Goal: Contribute content: Contribute content

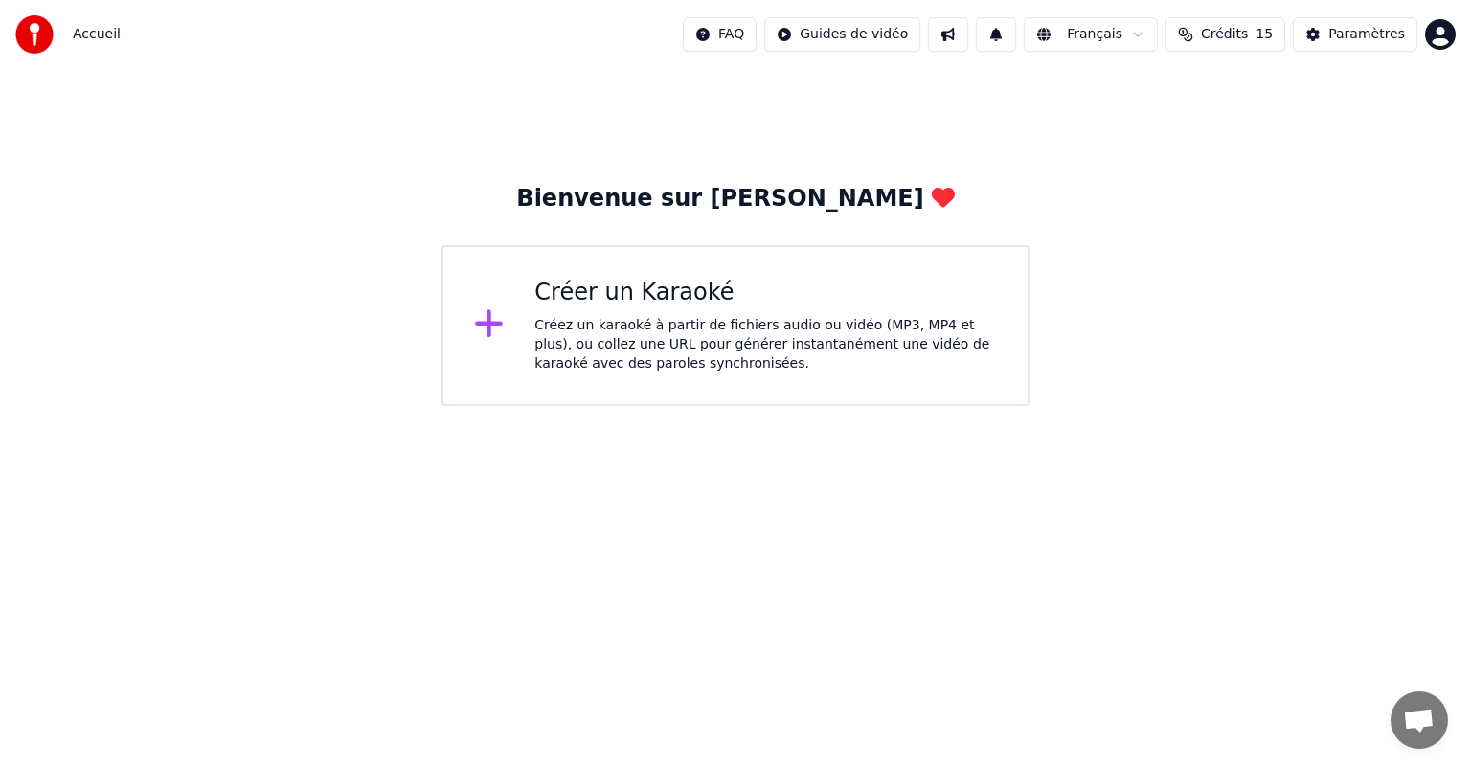
click at [498, 331] on icon at bounding box center [489, 323] width 31 height 34
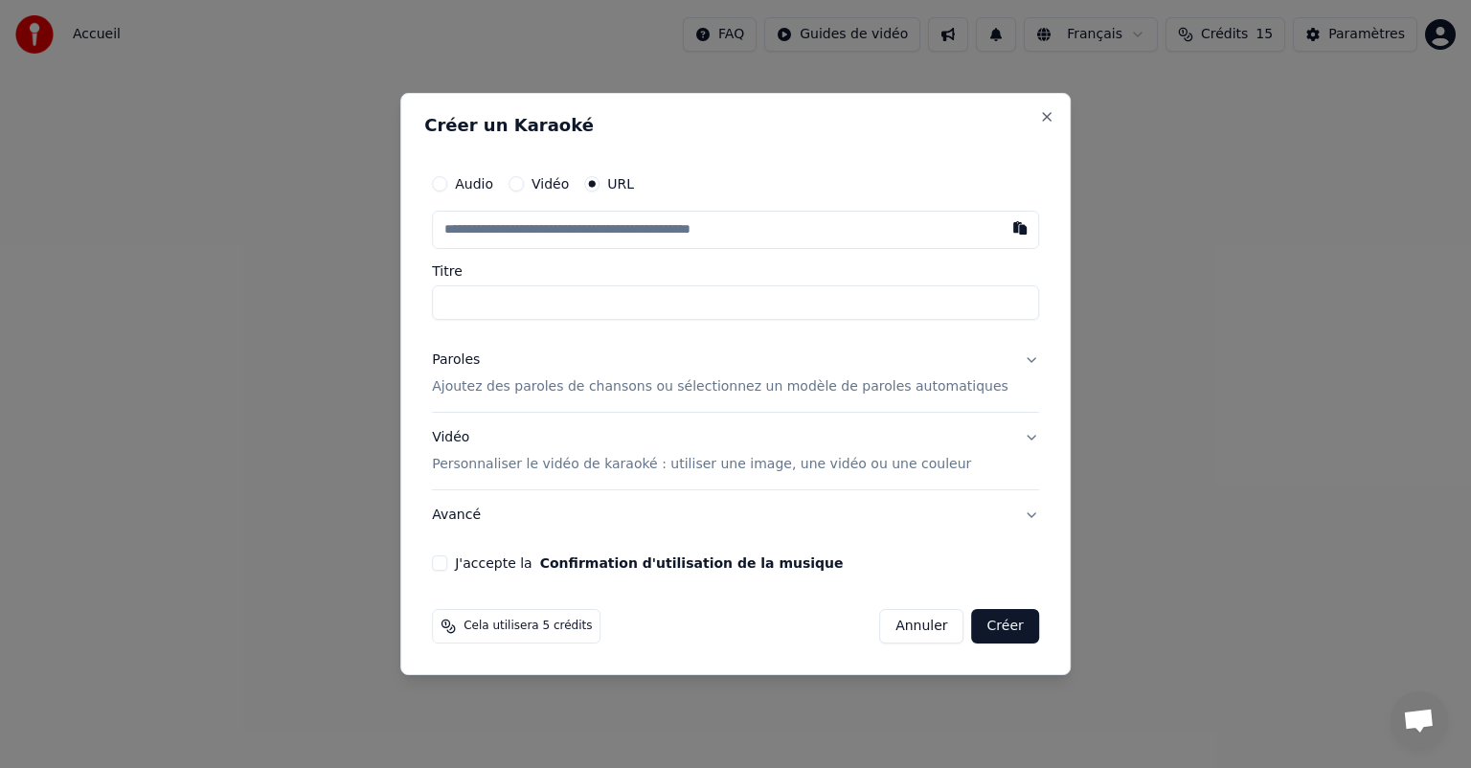
paste input "**********"
type input "**********"
drag, startPoint x: 723, startPoint y: 308, endPoint x: 525, endPoint y: 299, distance: 198.4
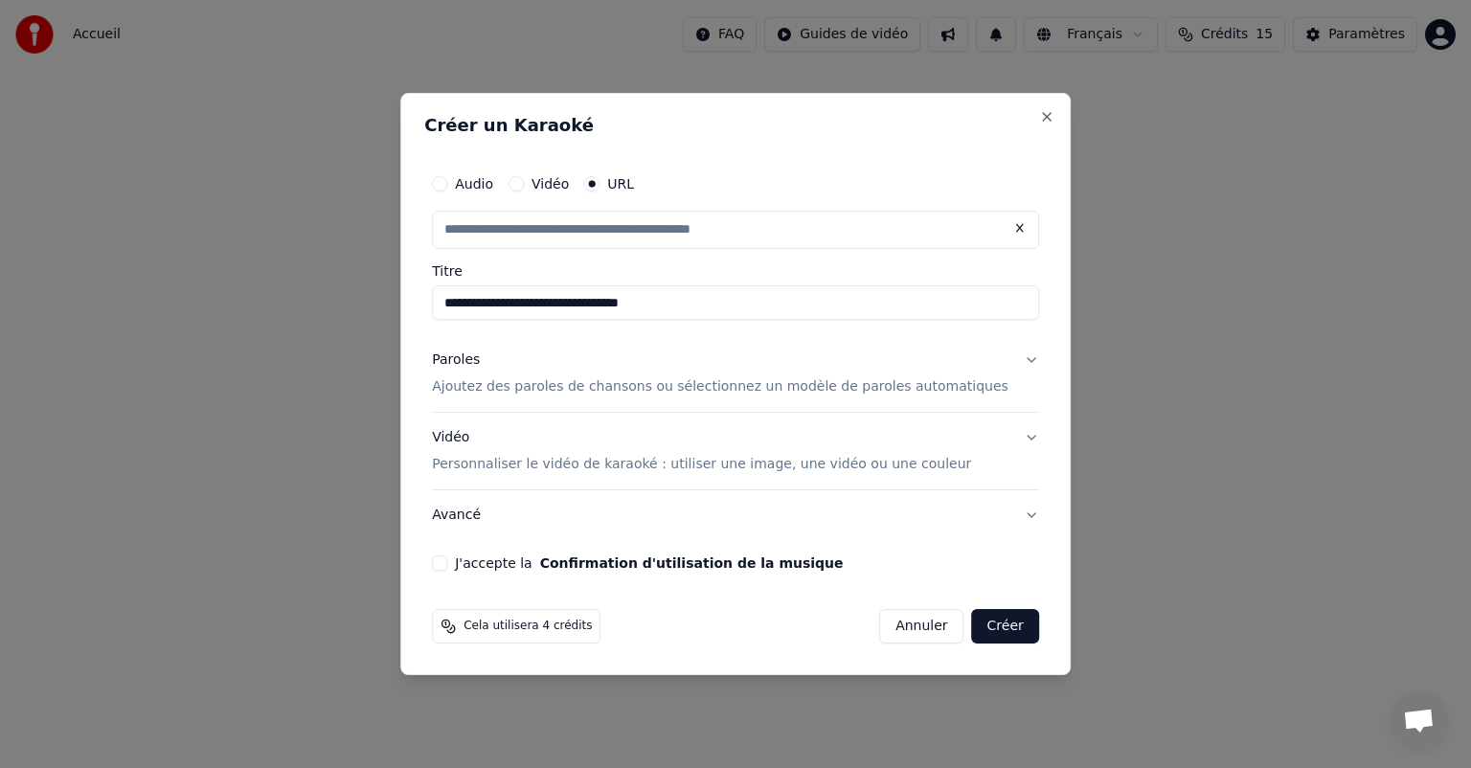
click at [525, 299] on input "**********" at bounding box center [735, 302] width 607 height 34
type input "**********"
type input "*********"
click at [635, 391] on p "Ajoutez des paroles de chansons ou sélectionnez un modèle de paroles automatiqu…" at bounding box center [720, 386] width 576 height 19
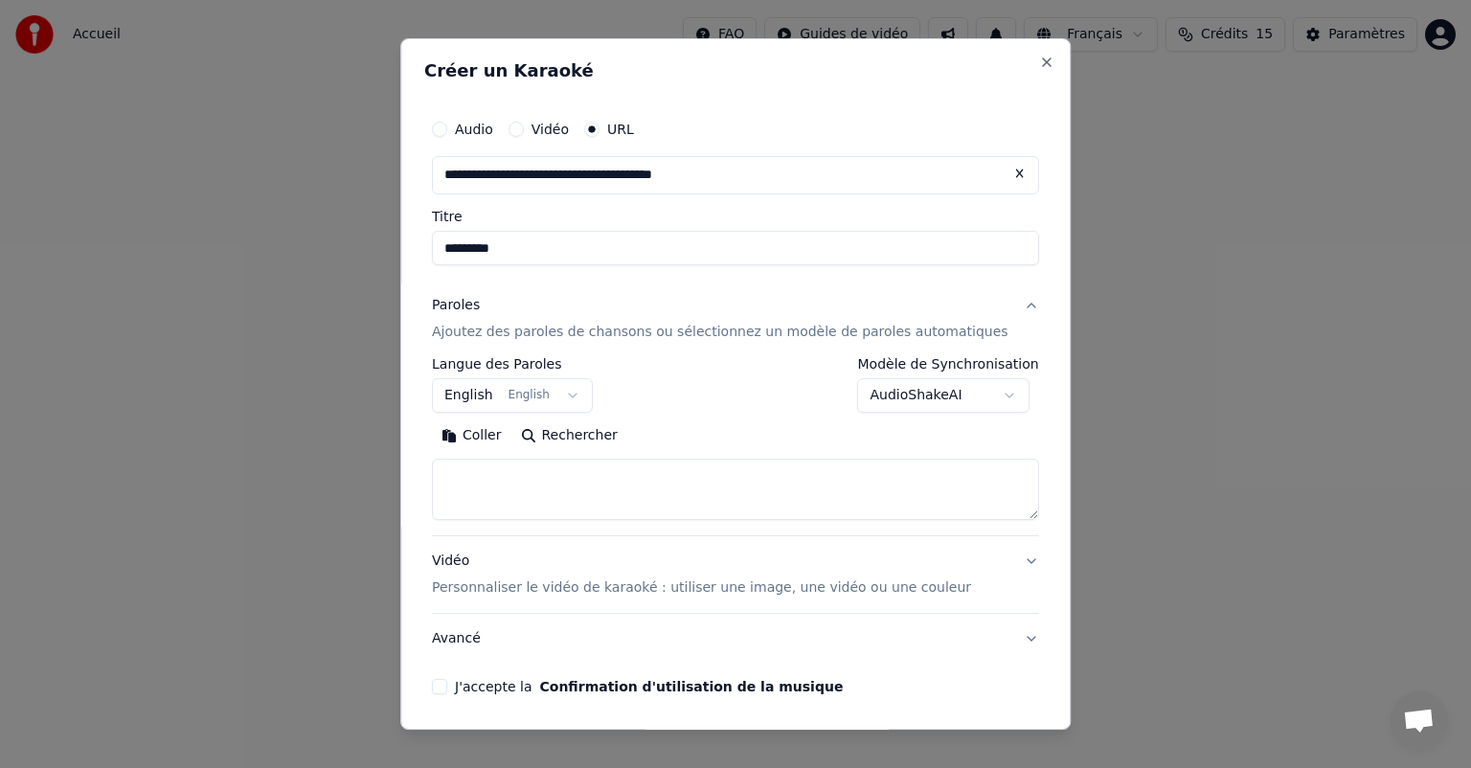
click at [472, 392] on body "**********" at bounding box center [735, 203] width 1471 height 406
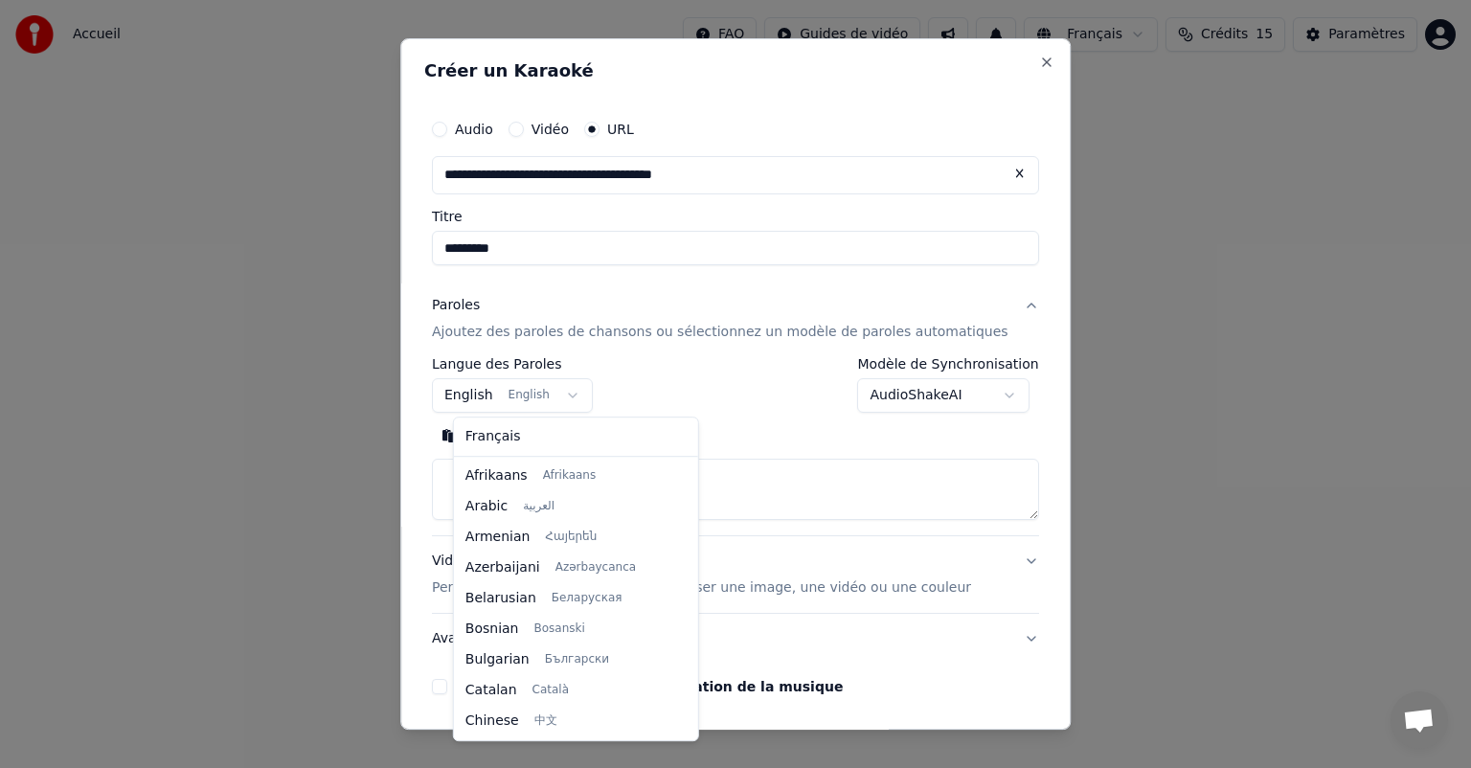
scroll to position [153, 0]
select select "**"
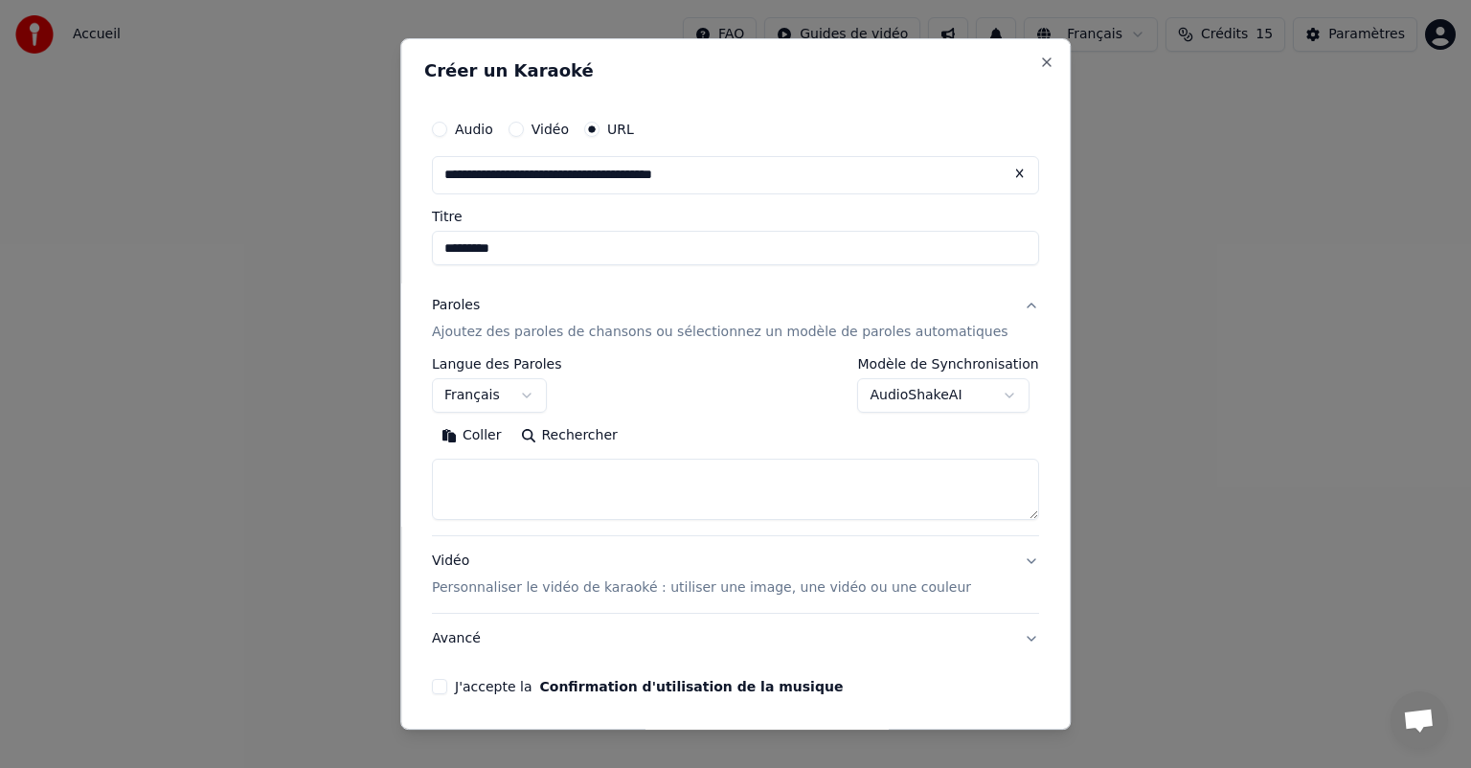
click at [523, 481] on textarea at bounding box center [735, 489] width 607 height 61
paste textarea "**********"
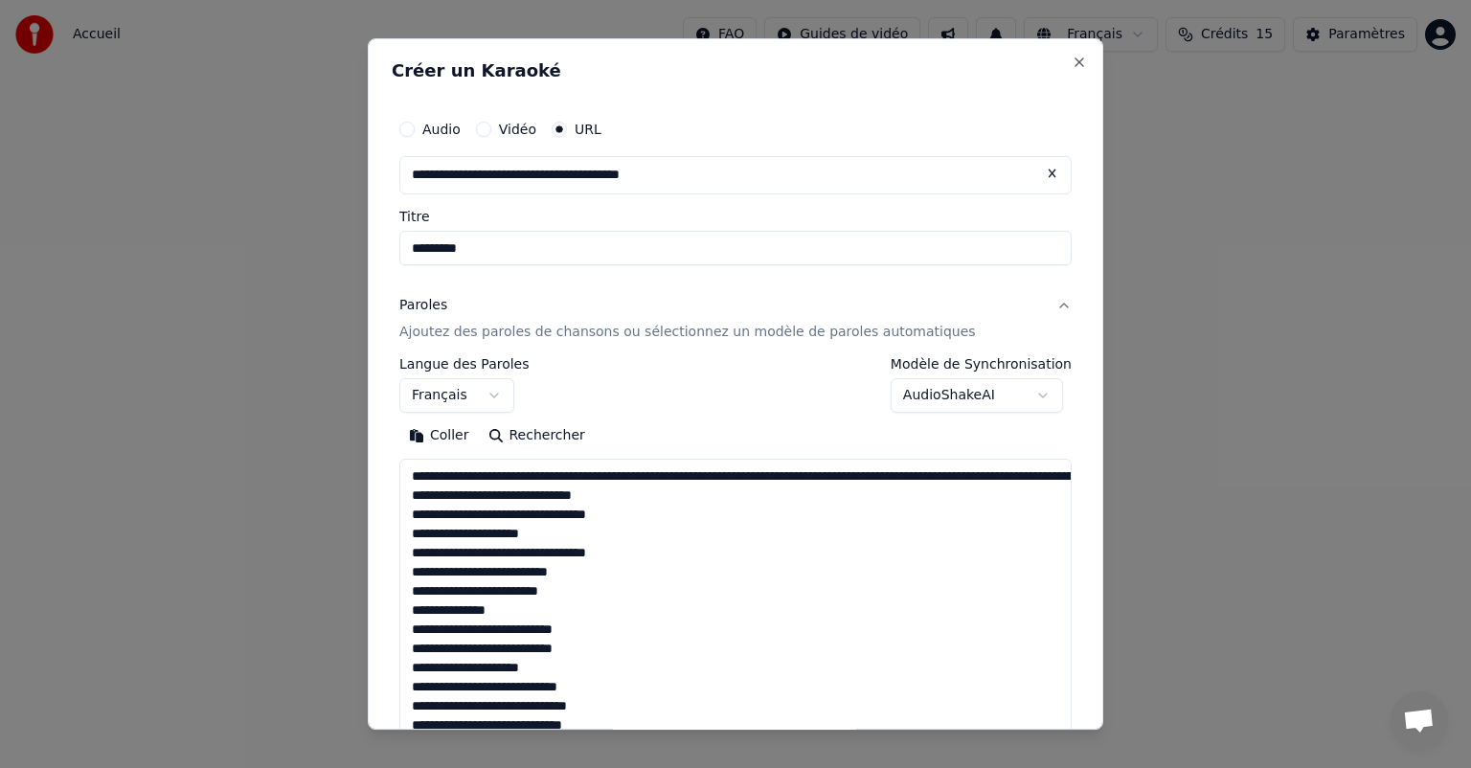
scroll to position [845, 0]
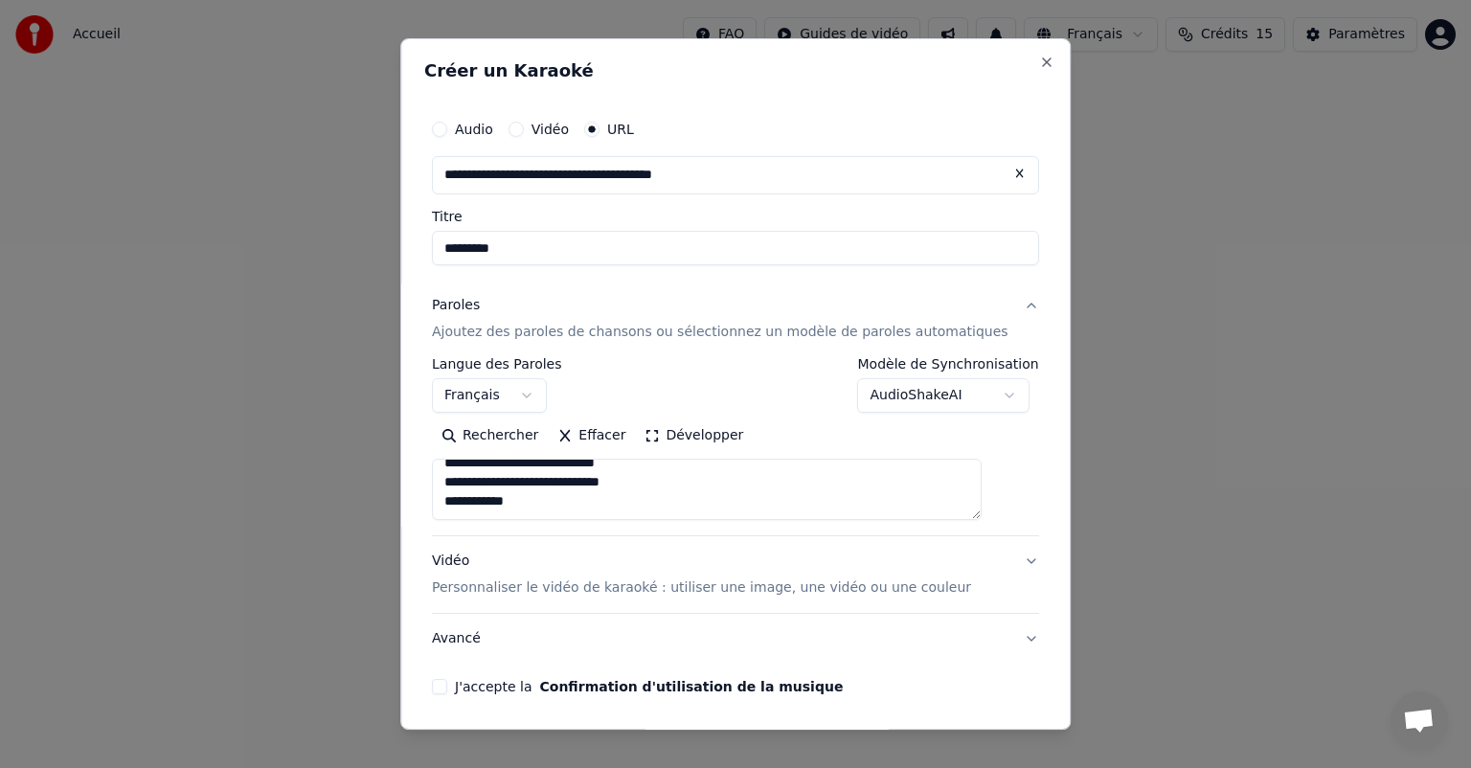
click at [523, 481] on textarea at bounding box center [707, 489] width 550 height 61
type textarea "**********"
click at [447, 679] on button "J'accepte la Confirmation d'utilisation de la musique" at bounding box center [439, 686] width 15 height 15
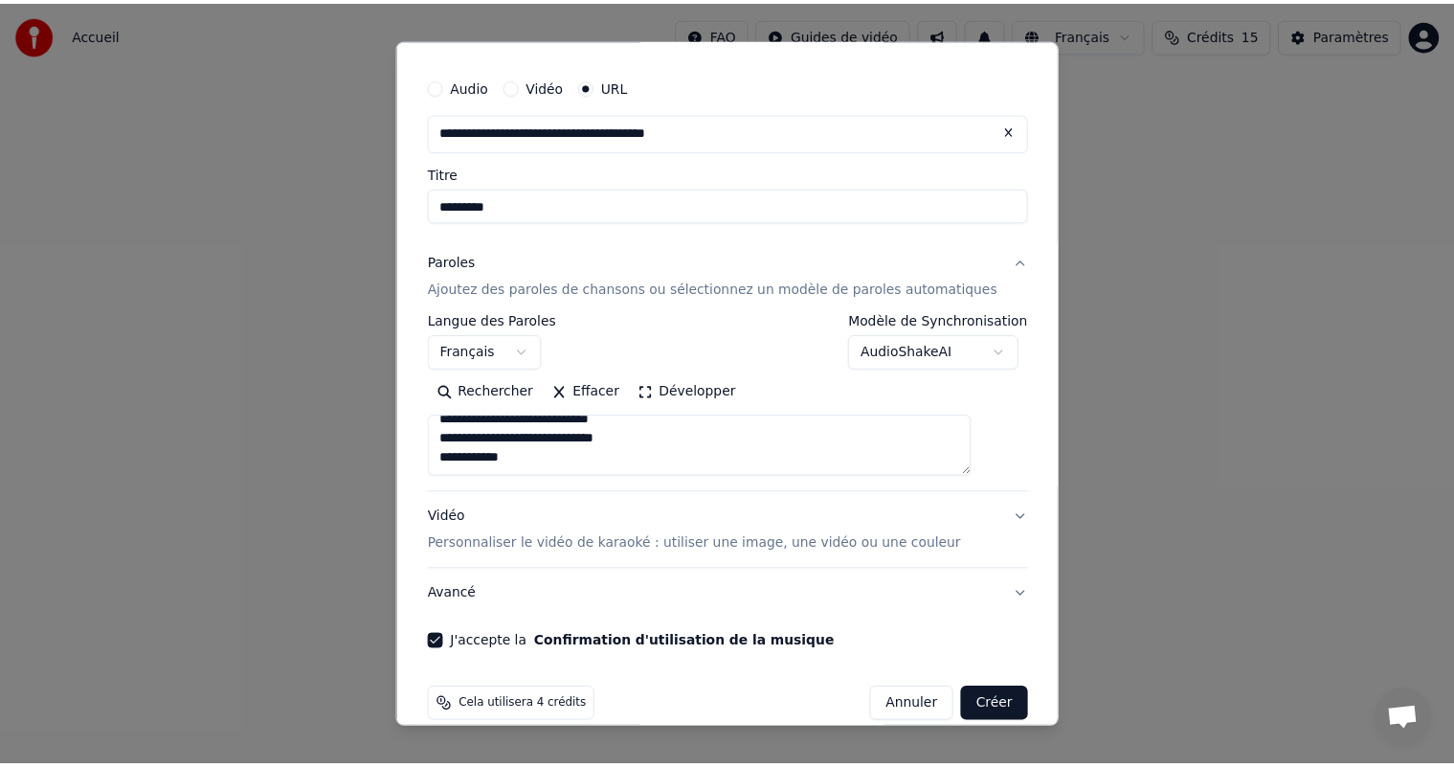
scroll to position [68, 0]
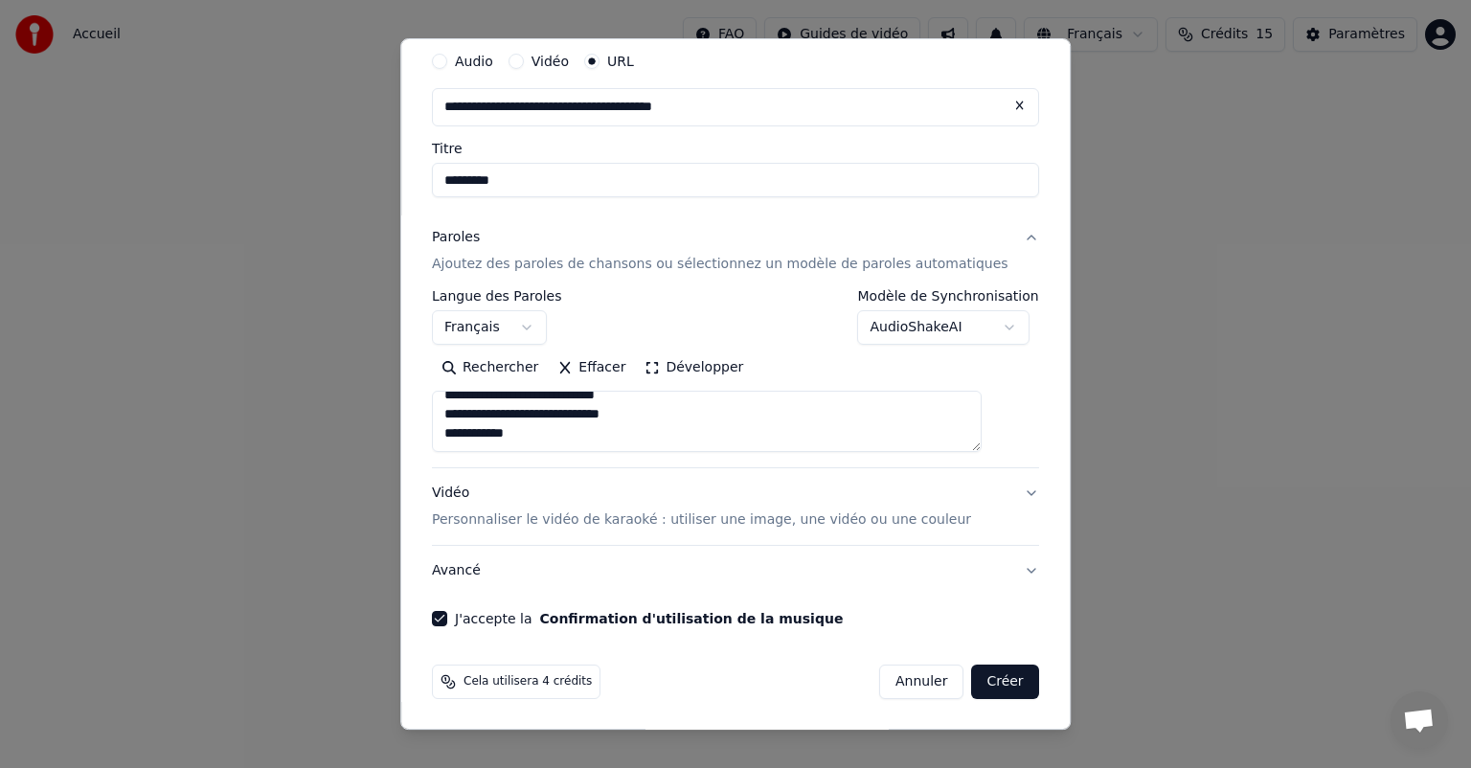
click at [972, 679] on button "Créer" at bounding box center [1005, 681] width 67 height 34
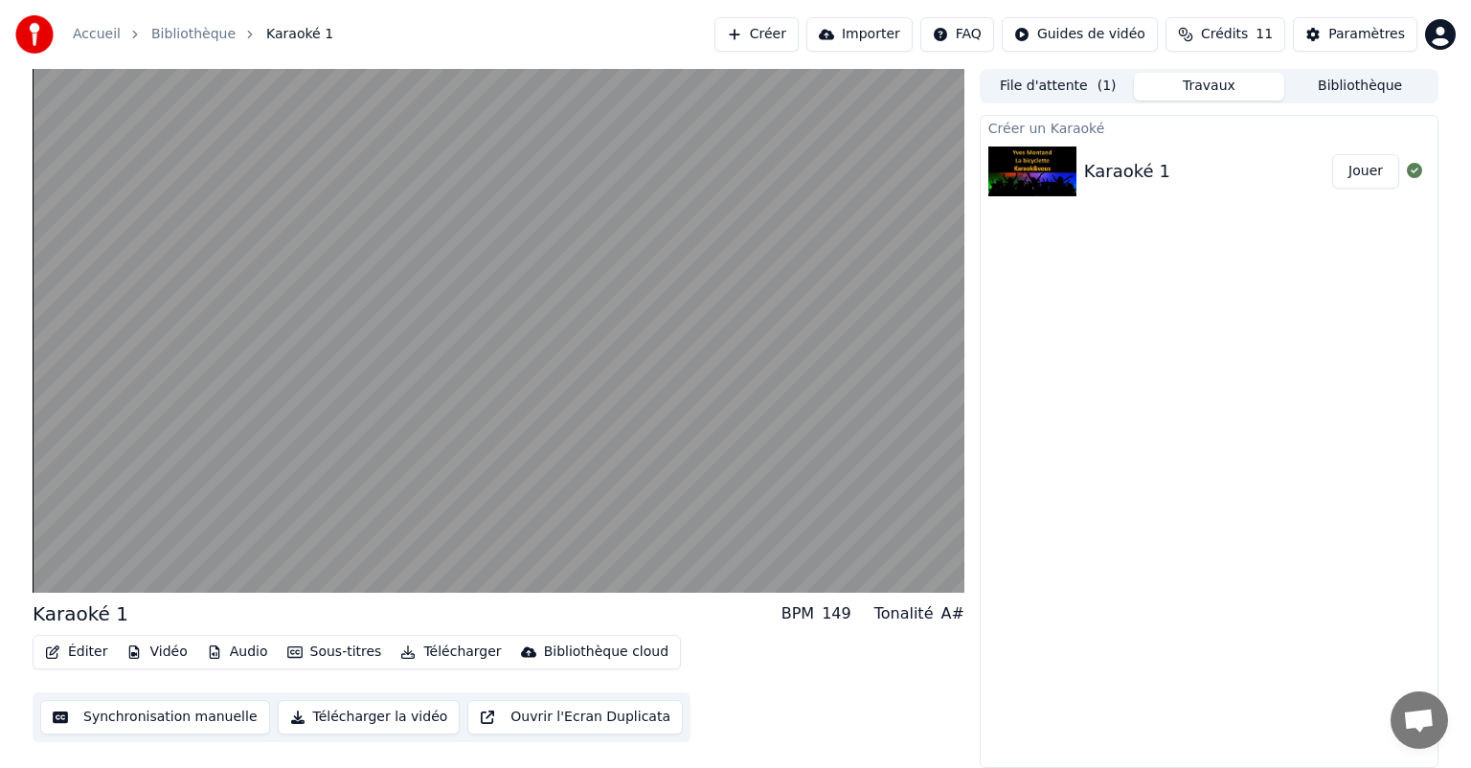
click at [1379, 614] on div "Créer un Karaoké Karaoké 1 Jouer" at bounding box center [1209, 441] width 459 height 653
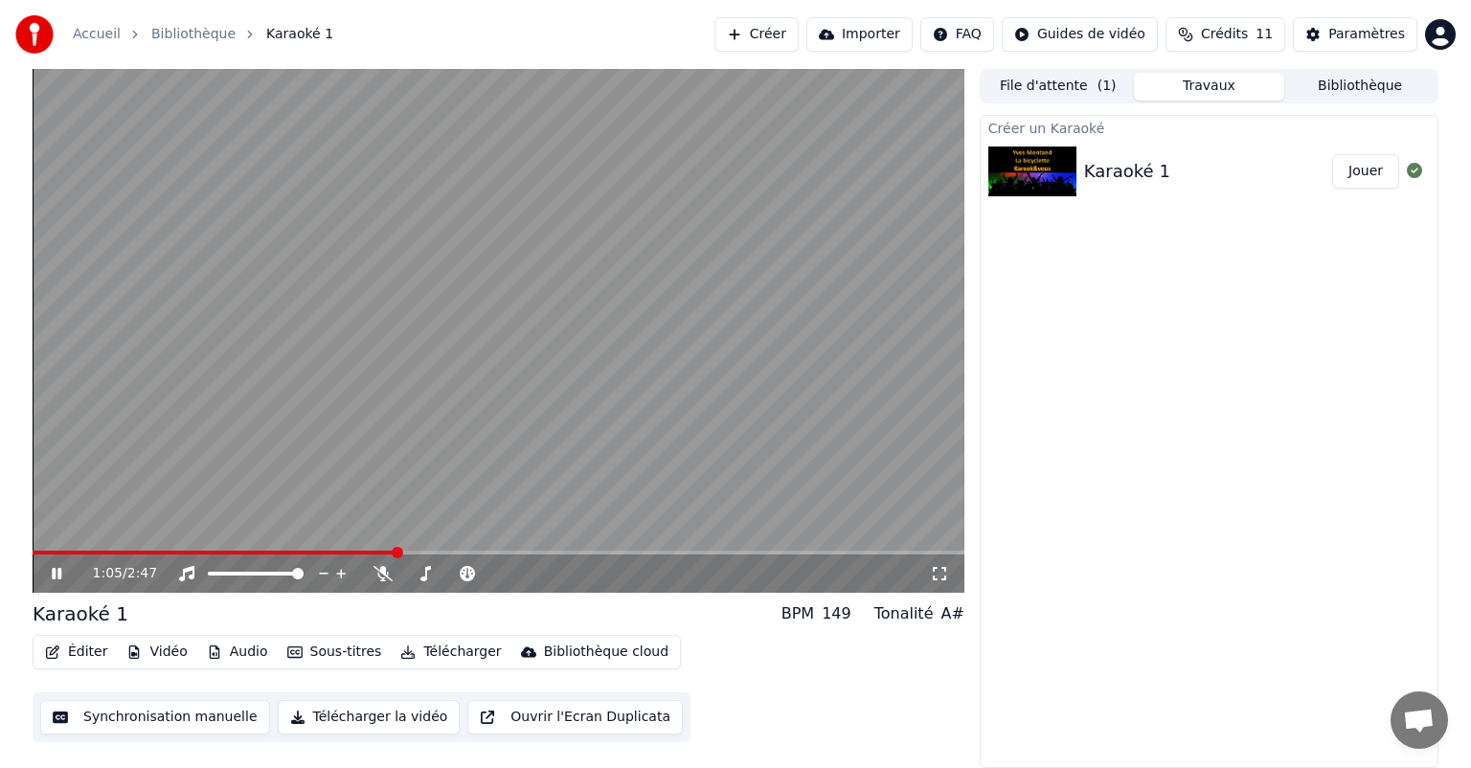
click at [55, 574] on icon at bounding box center [57, 573] width 10 height 11
click at [207, 712] on button "Synchronisation manuelle" at bounding box center [155, 717] width 230 height 34
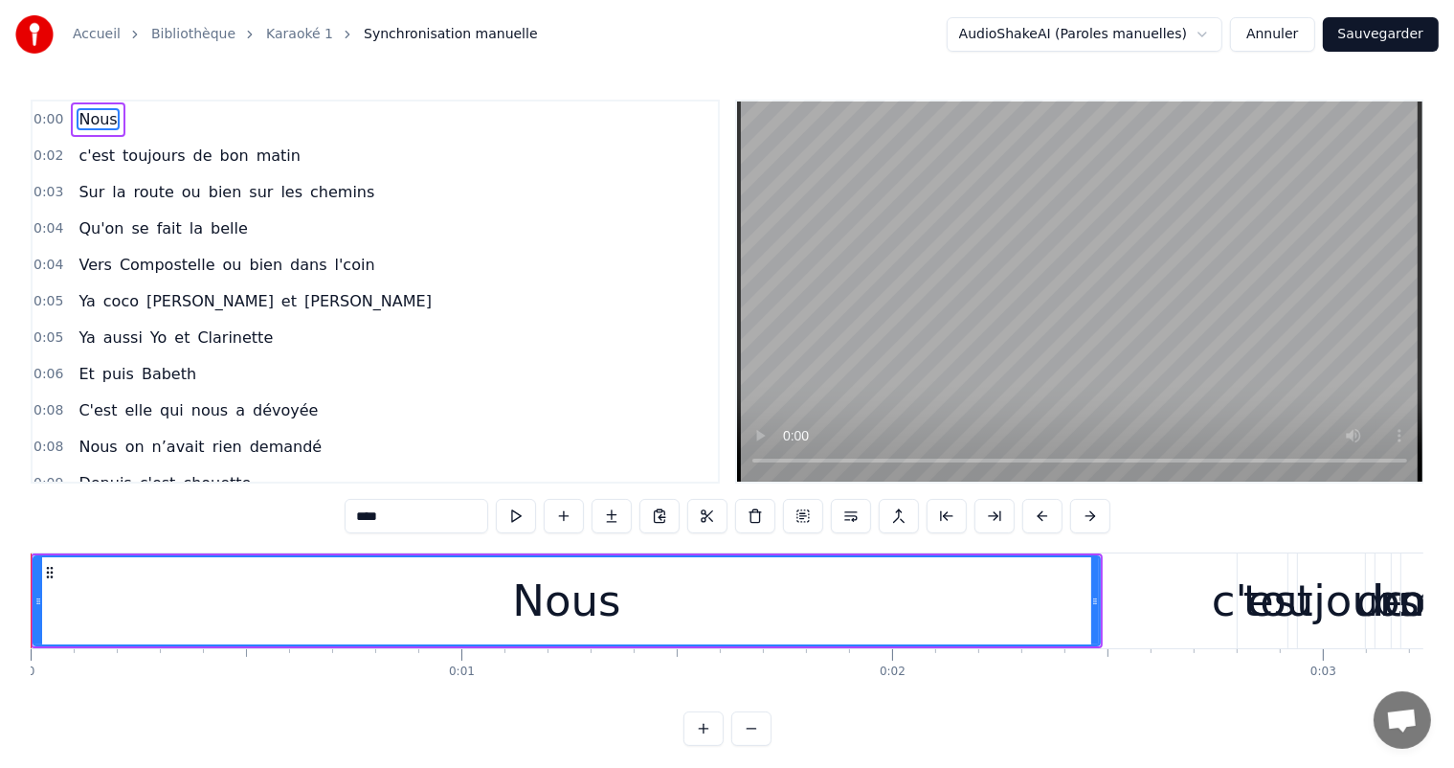
click at [46, 153] on span "0:02" at bounding box center [49, 155] width 30 height 19
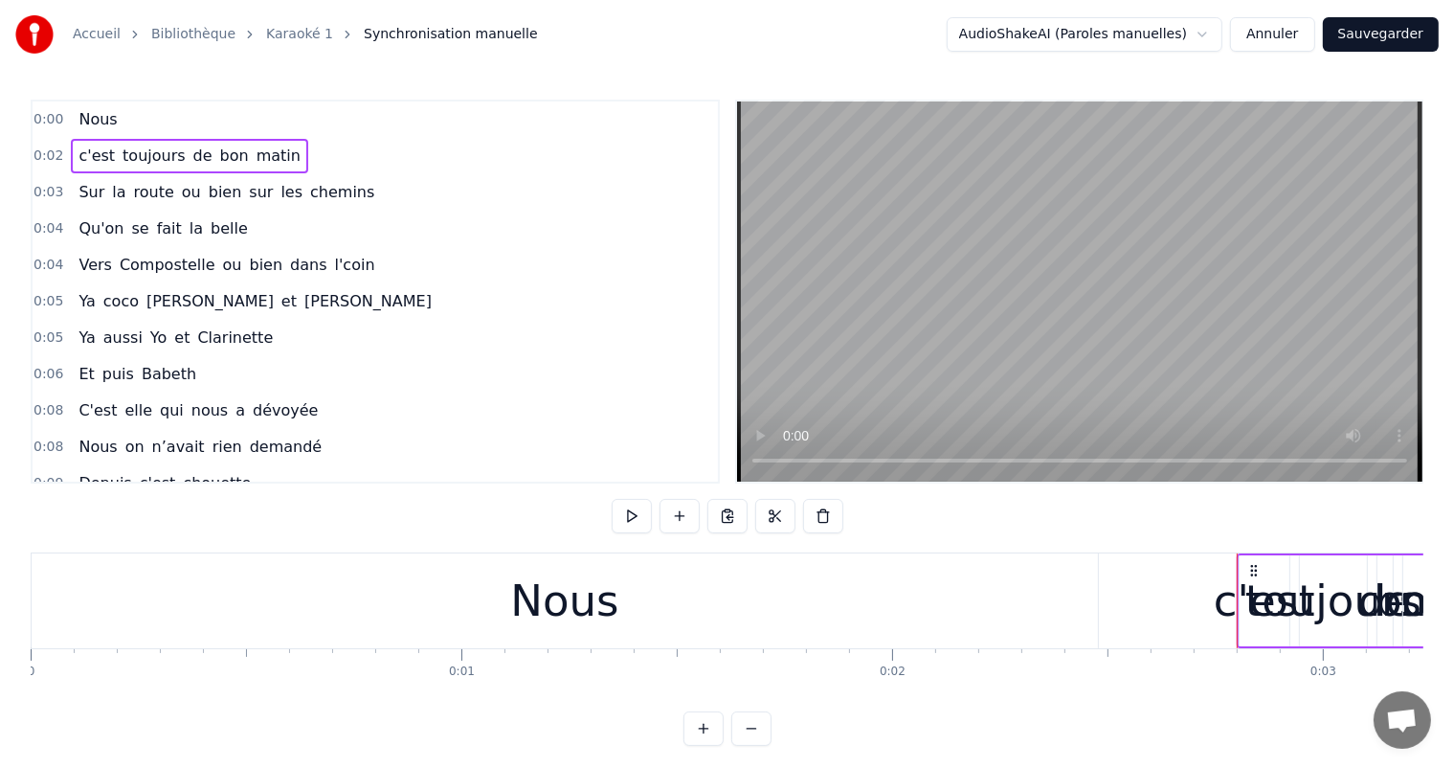
click at [56, 157] on span "0:02" at bounding box center [49, 155] width 30 height 19
click at [513, 603] on div "Nous" at bounding box center [565, 600] width 1067 height 95
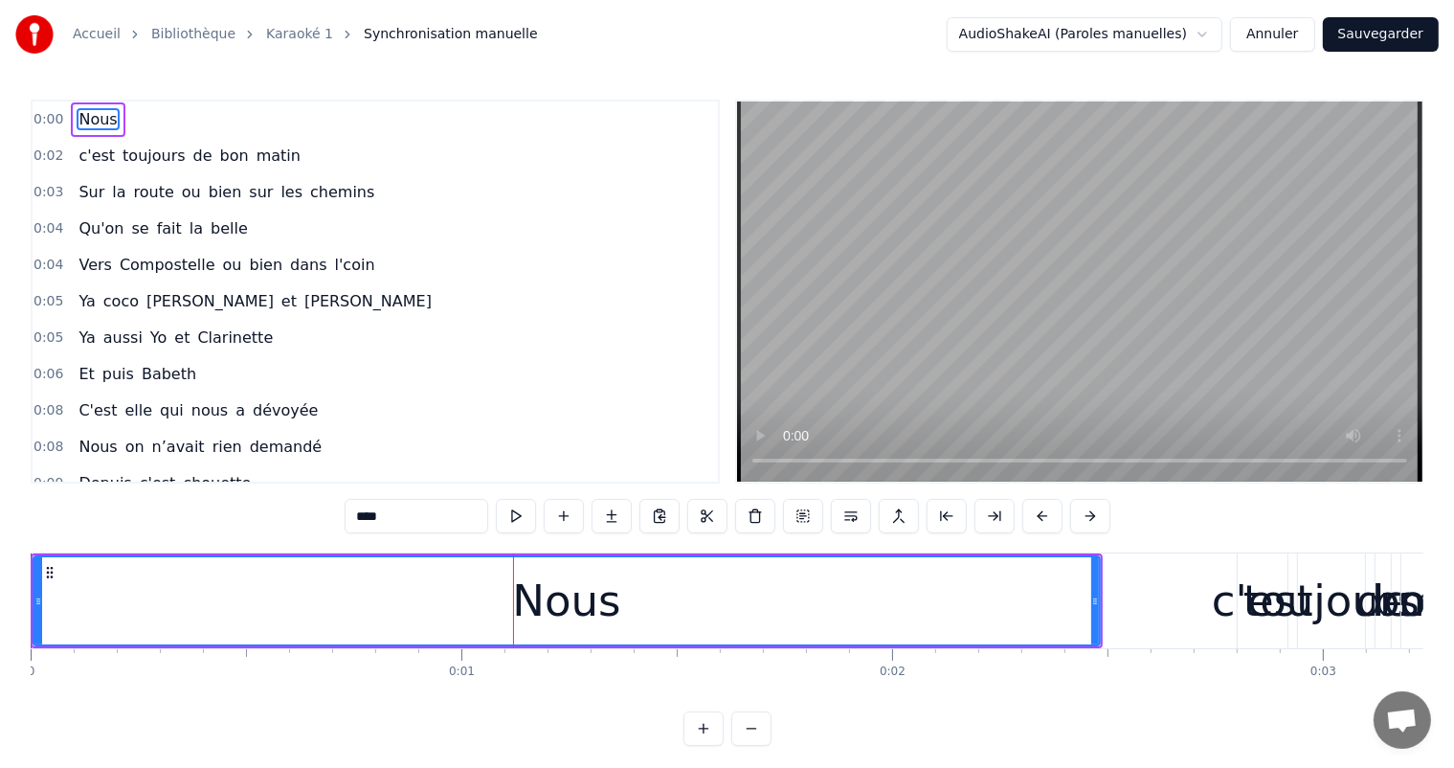
drag, startPoint x: 514, startPoint y: 602, endPoint x: 574, endPoint y: 612, distance: 60.1
click at [574, 612] on div "Nous" at bounding box center [566, 601] width 108 height 65
click at [513, 612] on div "Nous" at bounding box center [566, 600] width 1065 height 87
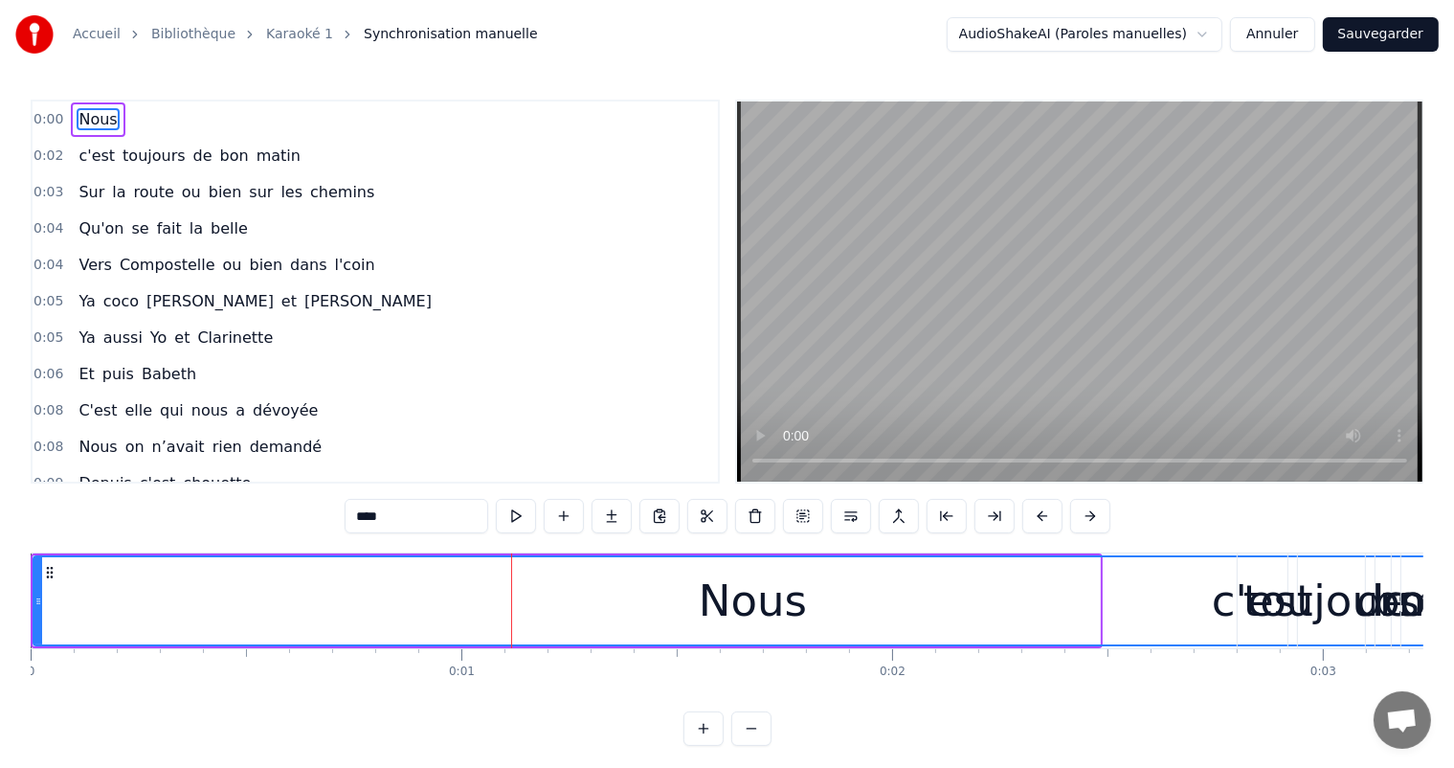
drag, startPoint x: 1097, startPoint y: 600, endPoint x: 1470, endPoint y: 671, distance: 379.1
click at [1454, 671] on html "Accueil Bibliothèque Karaoké 1 Synchronisation manuelle AudioShakeAI (Paroles m…" at bounding box center [727, 388] width 1454 height 777
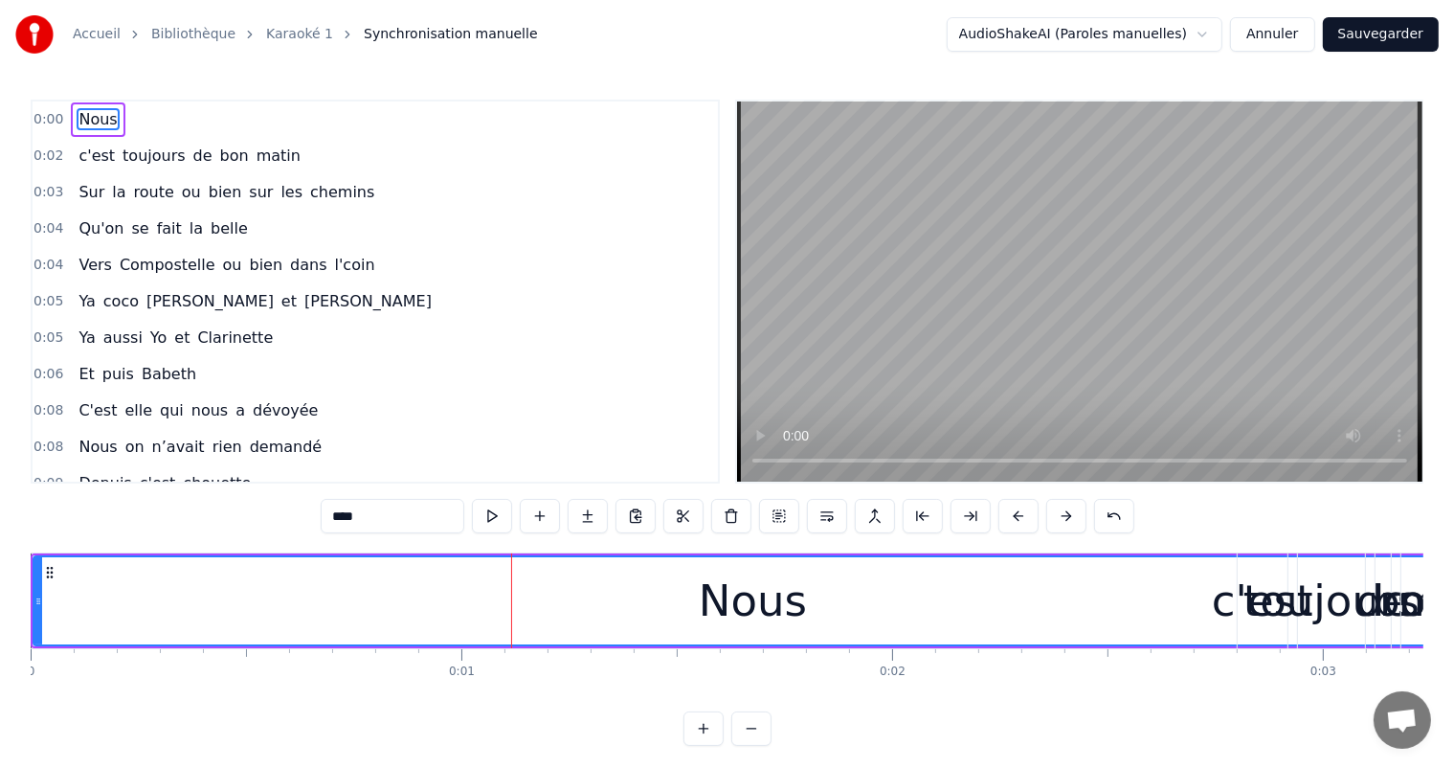
drag, startPoint x: 1297, startPoint y: 609, endPoint x: 1455, endPoint y: 626, distance: 158.9
click at [1454, 626] on html "Accueil Bibliothèque Karaoké 1 Synchronisation manuelle AudioShakeAI (Paroles m…" at bounding box center [727, 388] width 1454 height 777
click at [50, 156] on span "0:02" at bounding box center [49, 155] width 30 height 19
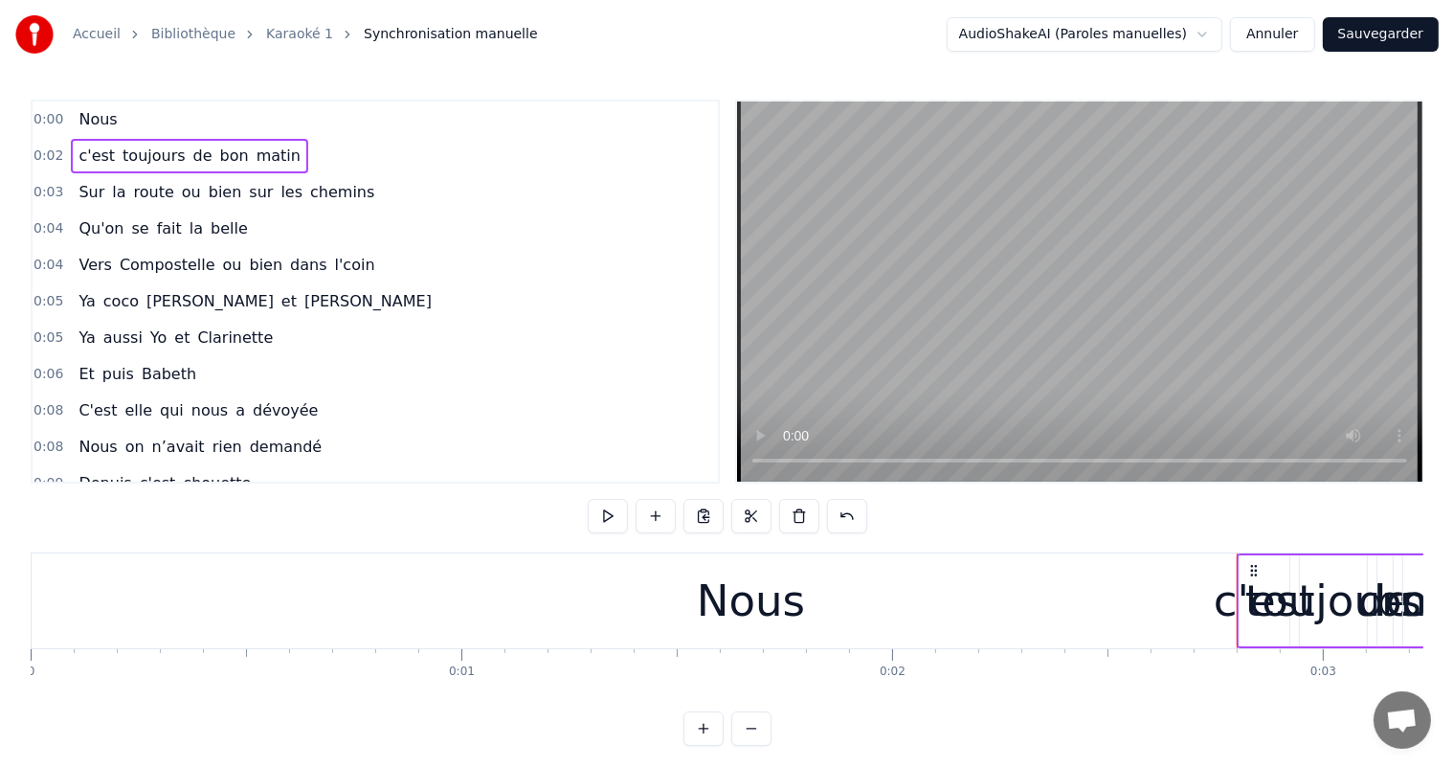
click at [50, 156] on span "0:02" at bounding box center [49, 155] width 30 height 19
click at [54, 156] on span "0:02" at bounding box center [49, 155] width 30 height 19
click at [77, 121] on span "Nous" at bounding box center [98, 119] width 42 height 22
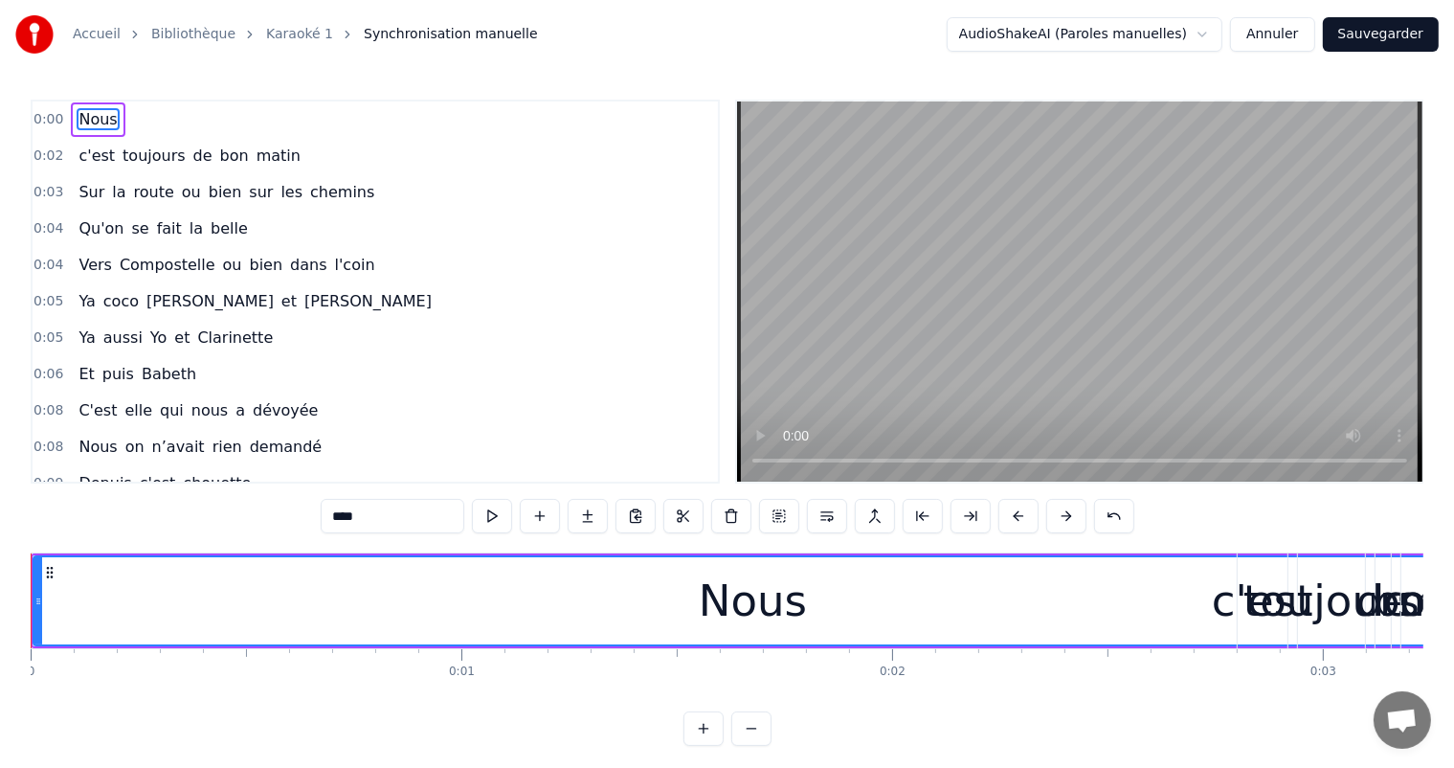
drag, startPoint x: 705, startPoint y: 600, endPoint x: 791, endPoint y: 602, distance: 86.2
click at [791, 602] on div "Nous" at bounding box center [753, 601] width 108 height 65
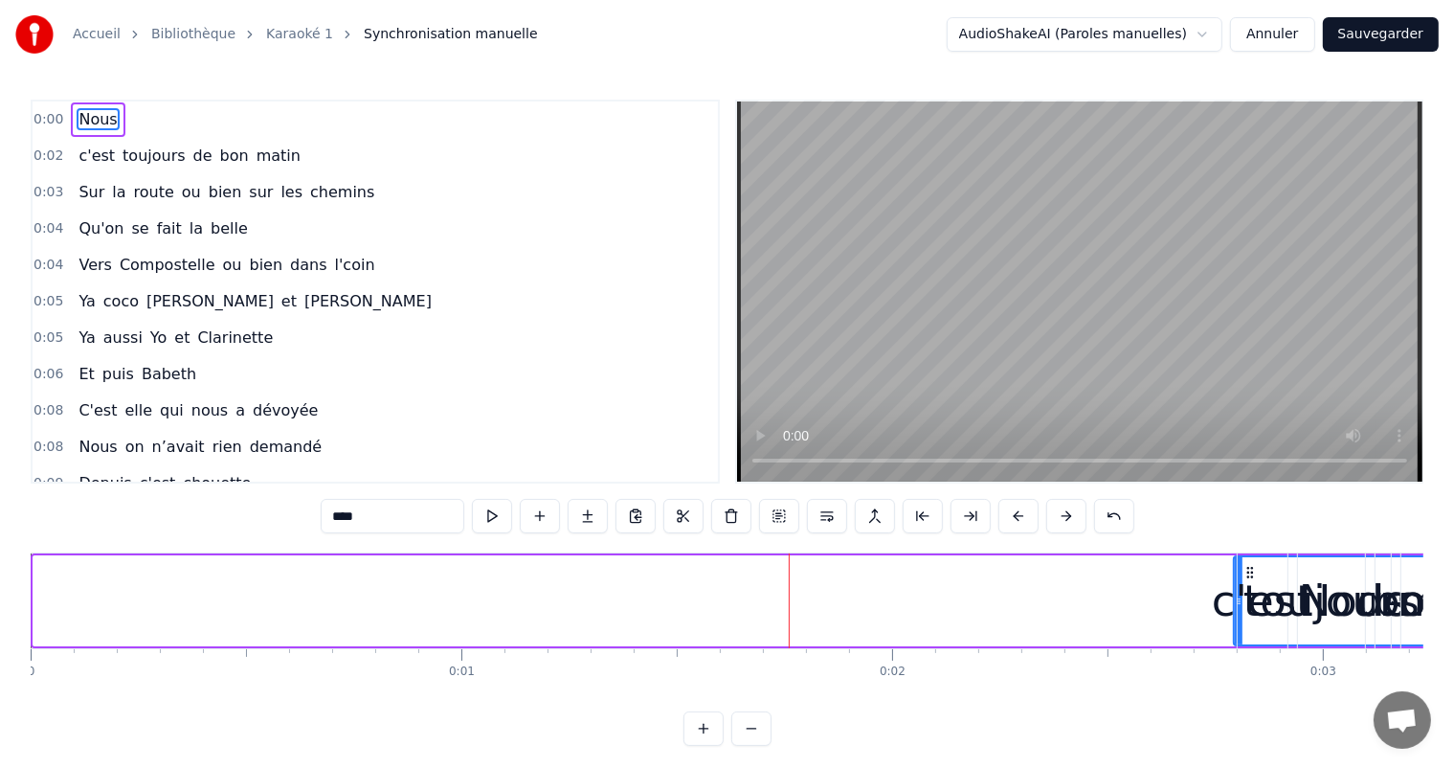
drag, startPoint x: 36, startPoint y: 598, endPoint x: 1237, endPoint y: 804, distance: 1218.2
click at [1237, 767] on html "Accueil Bibliothèque Karaoké 1 Synchronisation manuelle AudioShakeAI (Paroles m…" at bounding box center [727, 388] width 1454 height 777
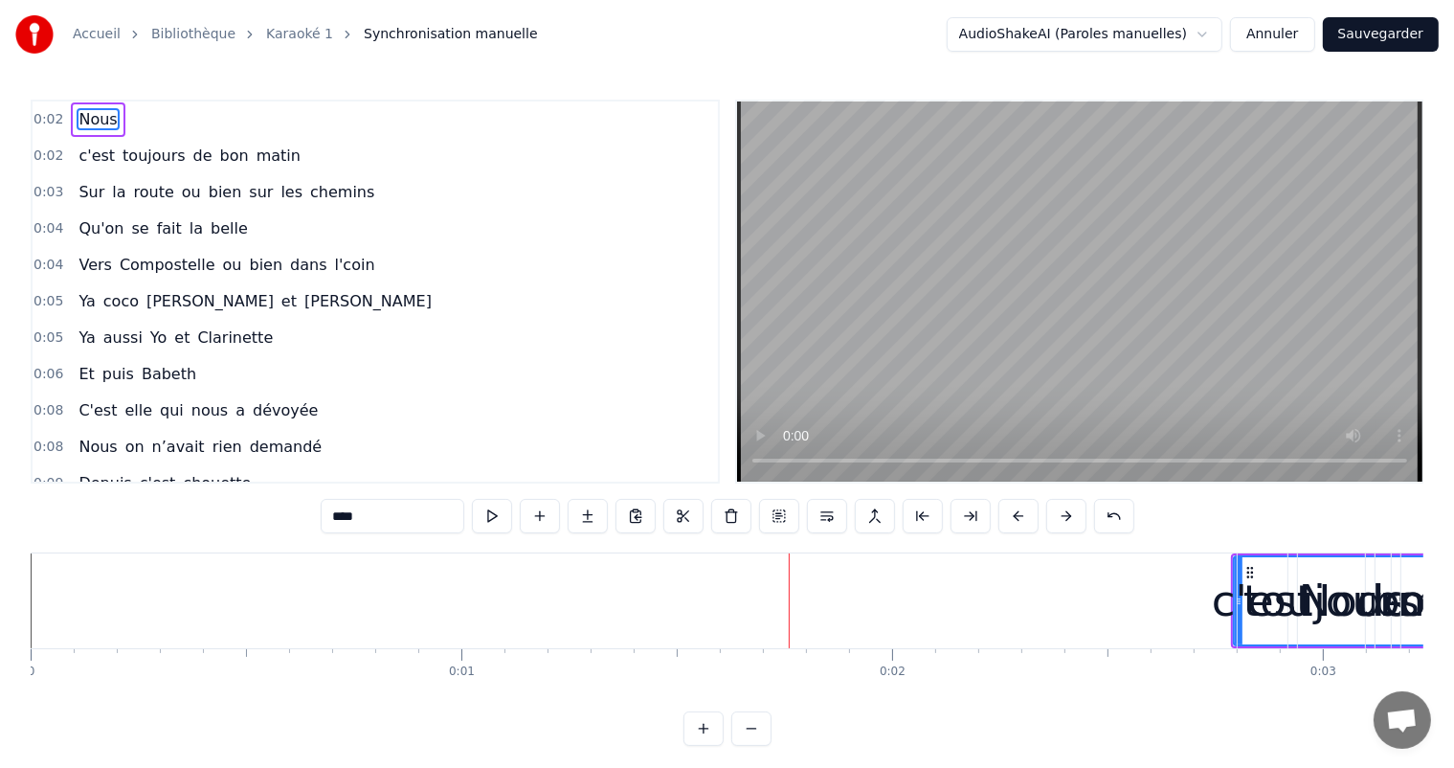
click at [1395, 39] on button "Sauvegarder" at bounding box center [1381, 34] width 116 height 34
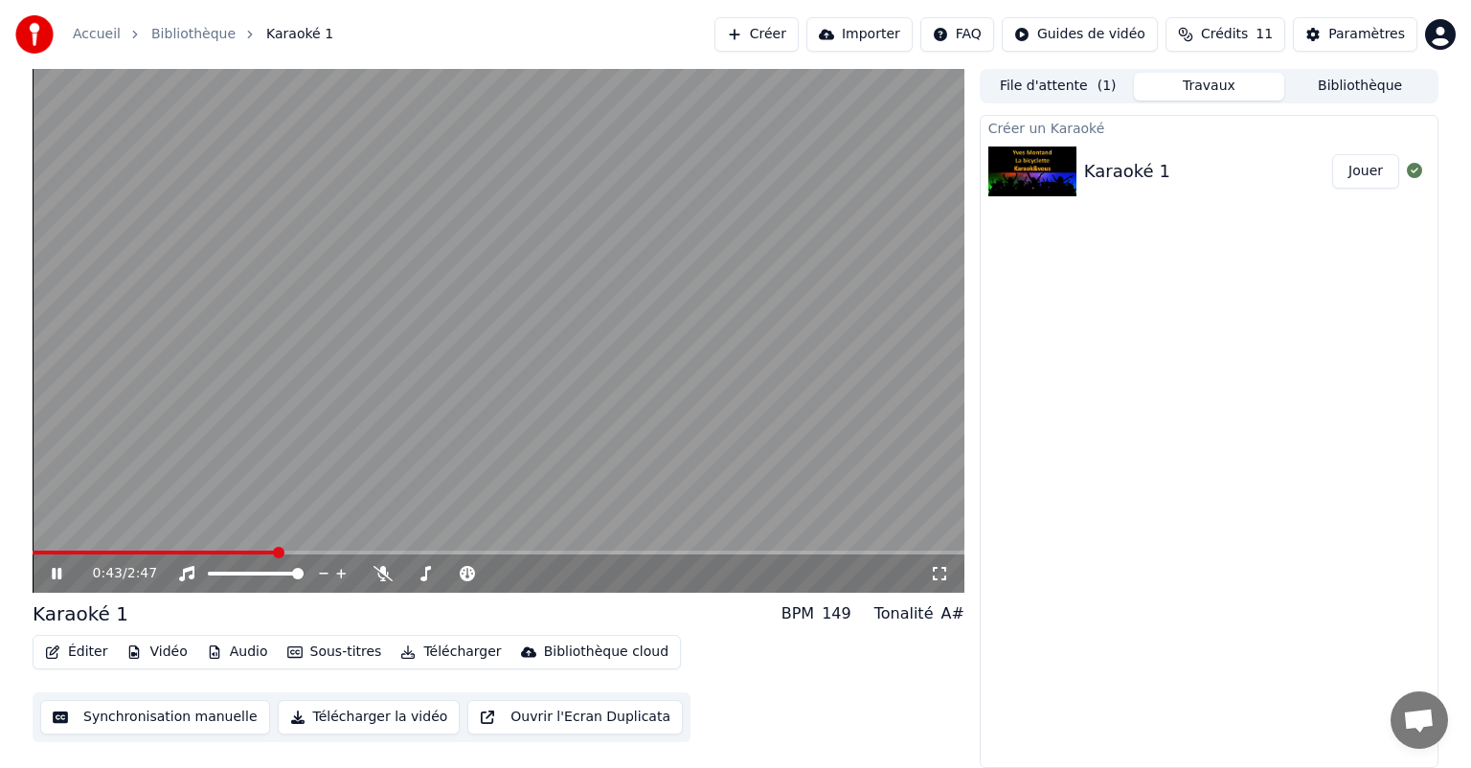
click at [58, 575] on icon at bounding box center [57, 573] width 10 height 11
click at [1144, 166] on div "Karaoké 1" at bounding box center [1127, 171] width 86 height 27
click at [1130, 178] on div "Karaoké 1" at bounding box center [1127, 171] width 86 height 27
click at [1133, 172] on div "Karaoké 1" at bounding box center [1127, 171] width 86 height 27
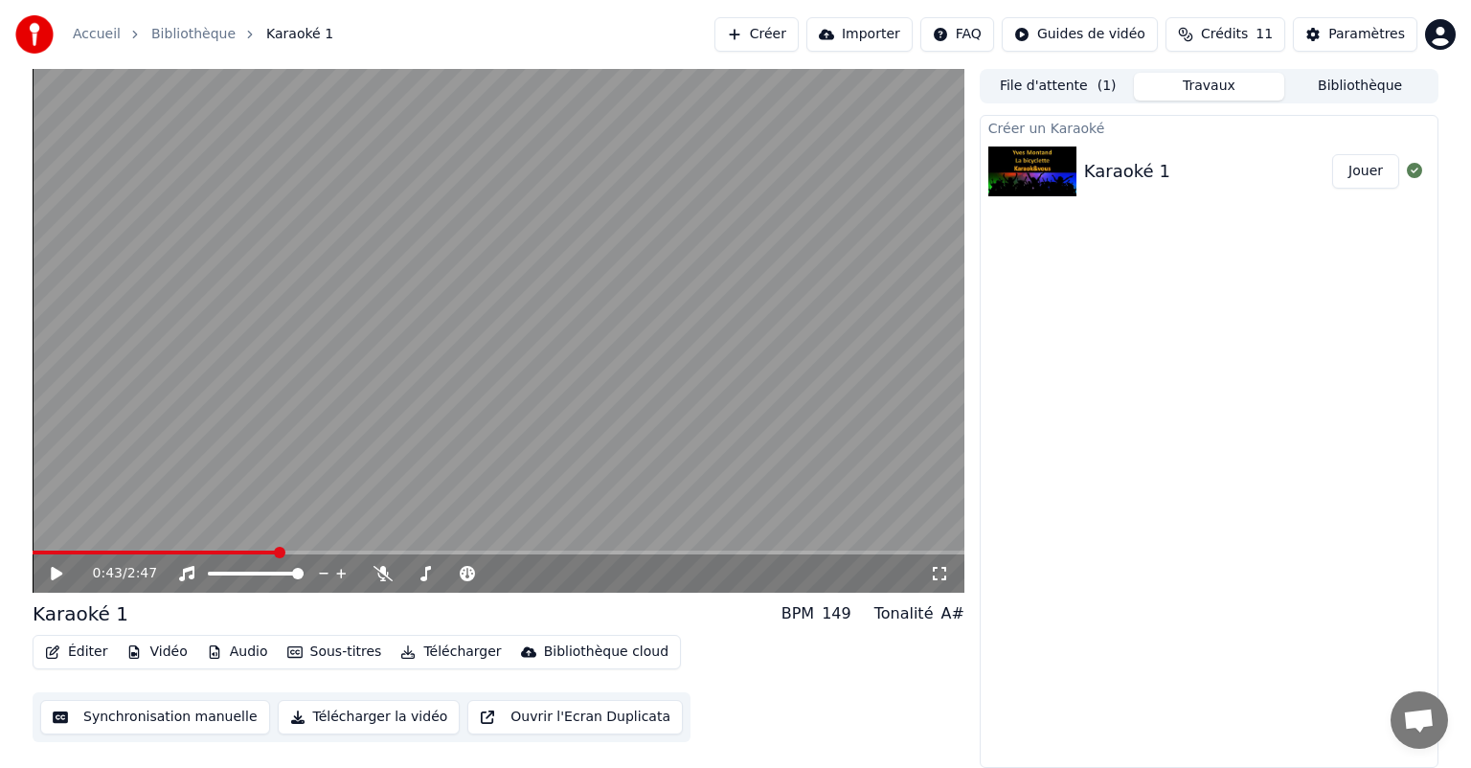
click at [1134, 172] on div "Karaoké 1" at bounding box center [1127, 171] width 86 height 27
click at [205, 721] on button "Synchronisation manuelle" at bounding box center [155, 717] width 230 height 34
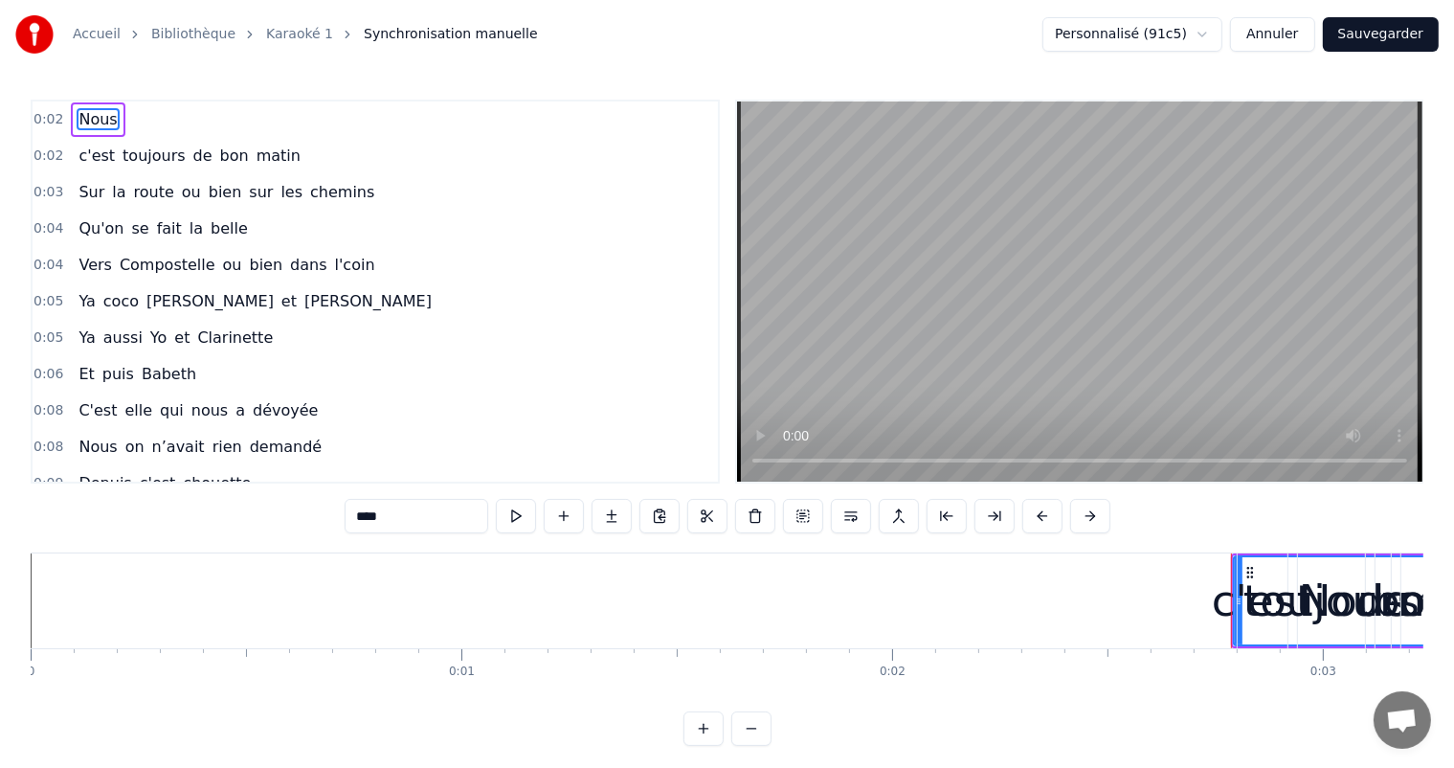
click at [54, 157] on span "0:02" at bounding box center [49, 155] width 30 height 19
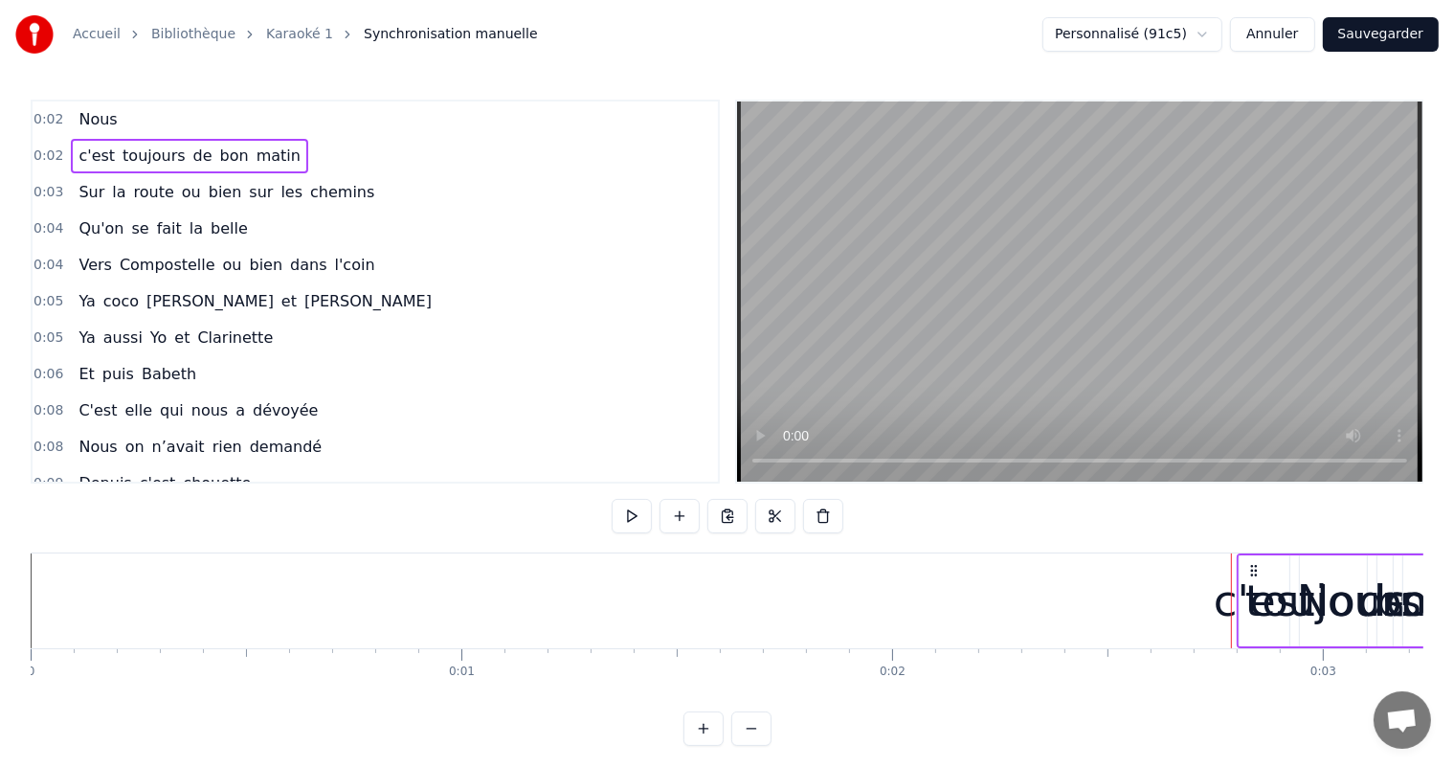
click at [54, 157] on span "0:02" at bounding box center [49, 155] width 30 height 19
click at [33, 152] on div "0:02 c'est toujours de bon matin" at bounding box center [376, 156] width 686 height 36
click at [46, 160] on span "0:02" at bounding box center [49, 155] width 30 height 19
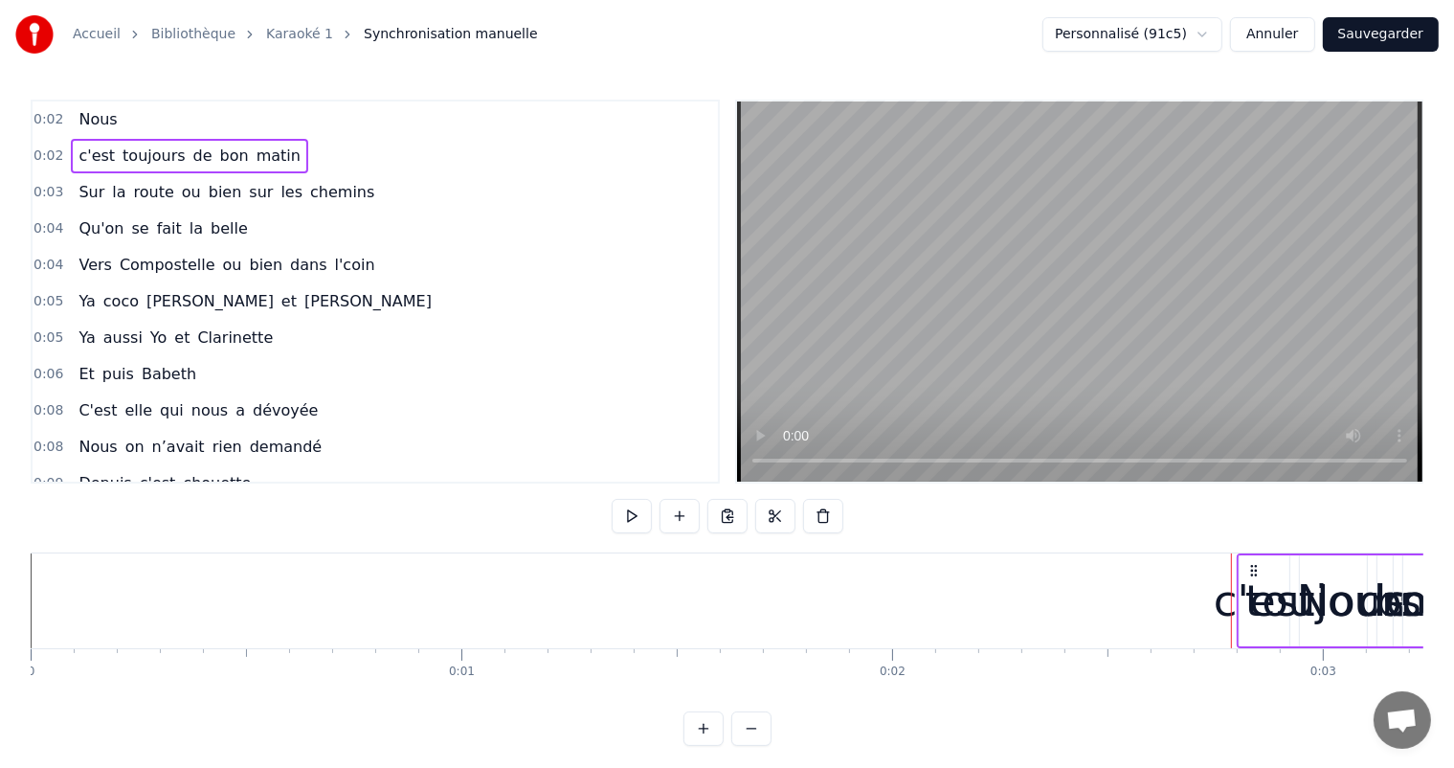
click at [64, 165] on div "0:02 c'est toujours de bon matin" at bounding box center [376, 156] width 686 height 36
click at [51, 158] on span "0:02" at bounding box center [49, 155] width 30 height 19
click at [43, 189] on span "0:03" at bounding box center [49, 192] width 30 height 19
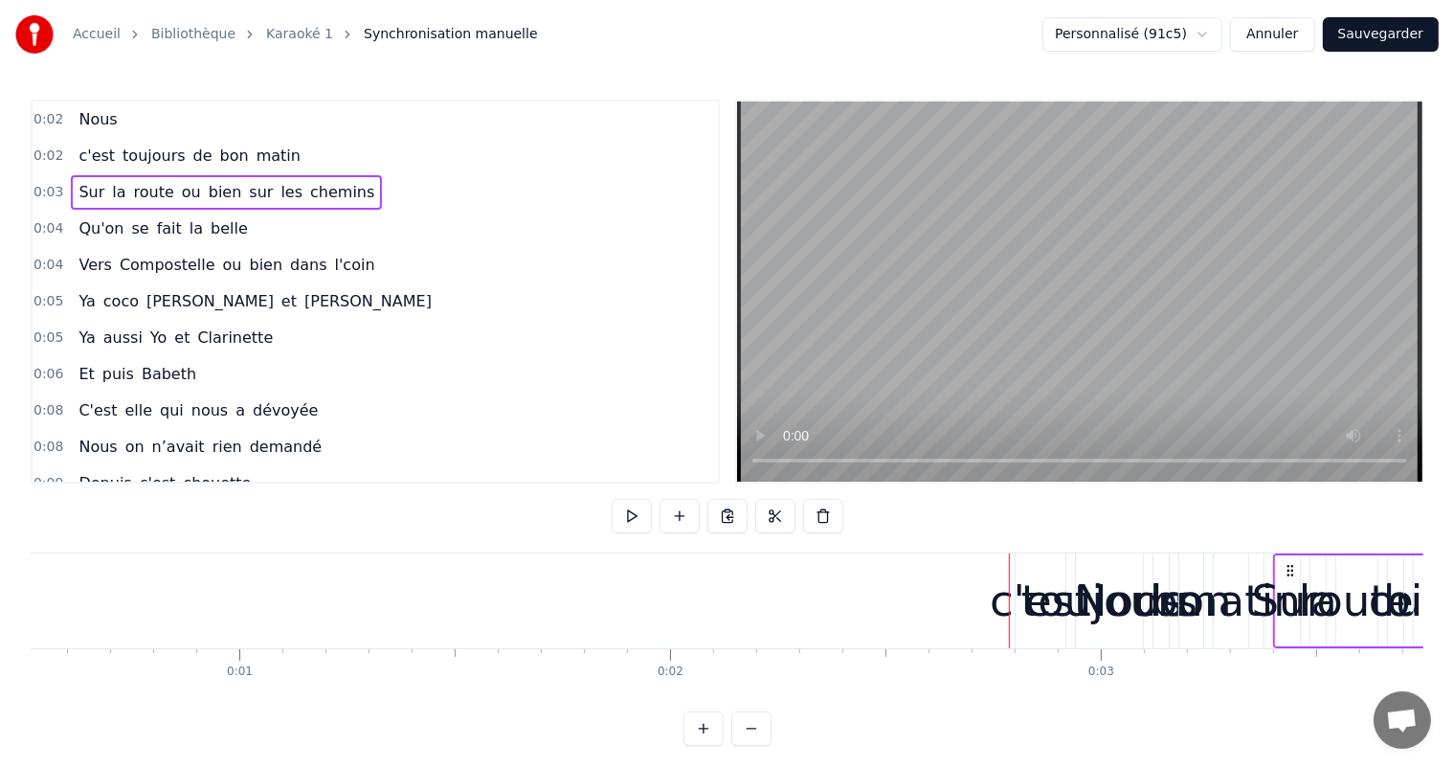
click at [44, 189] on span "0:03" at bounding box center [49, 192] width 30 height 19
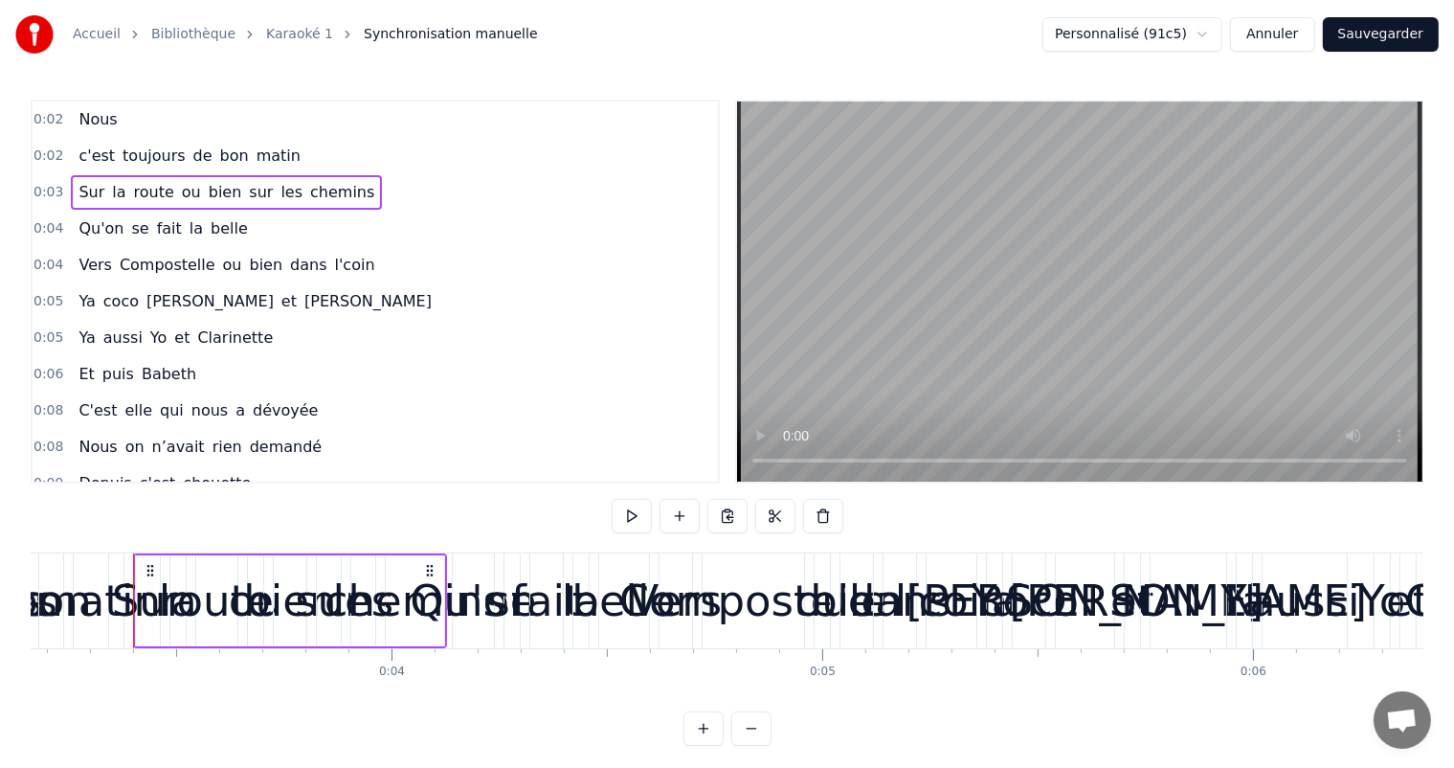
scroll to position [0, 1368]
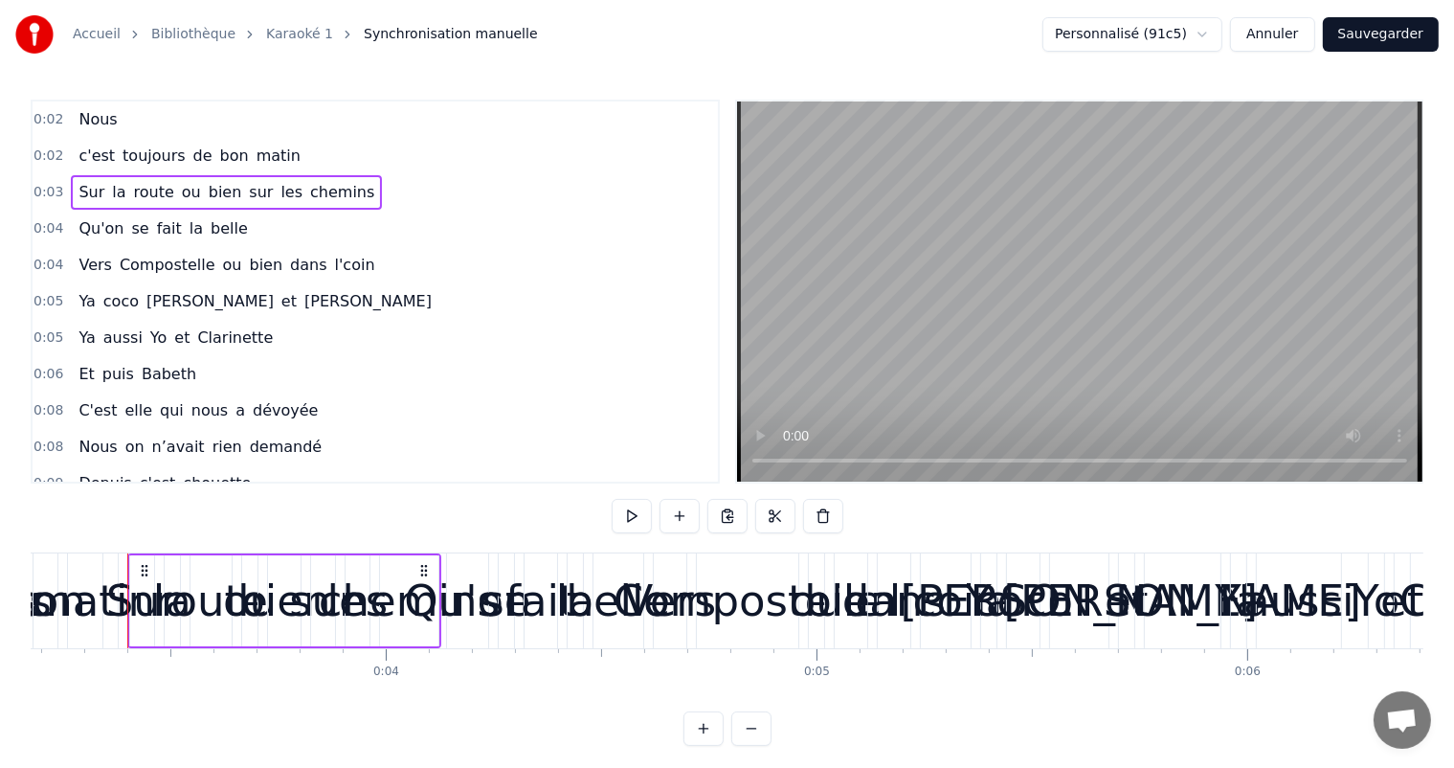
click at [151, 161] on span "toujours" at bounding box center [154, 156] width 67 height 22
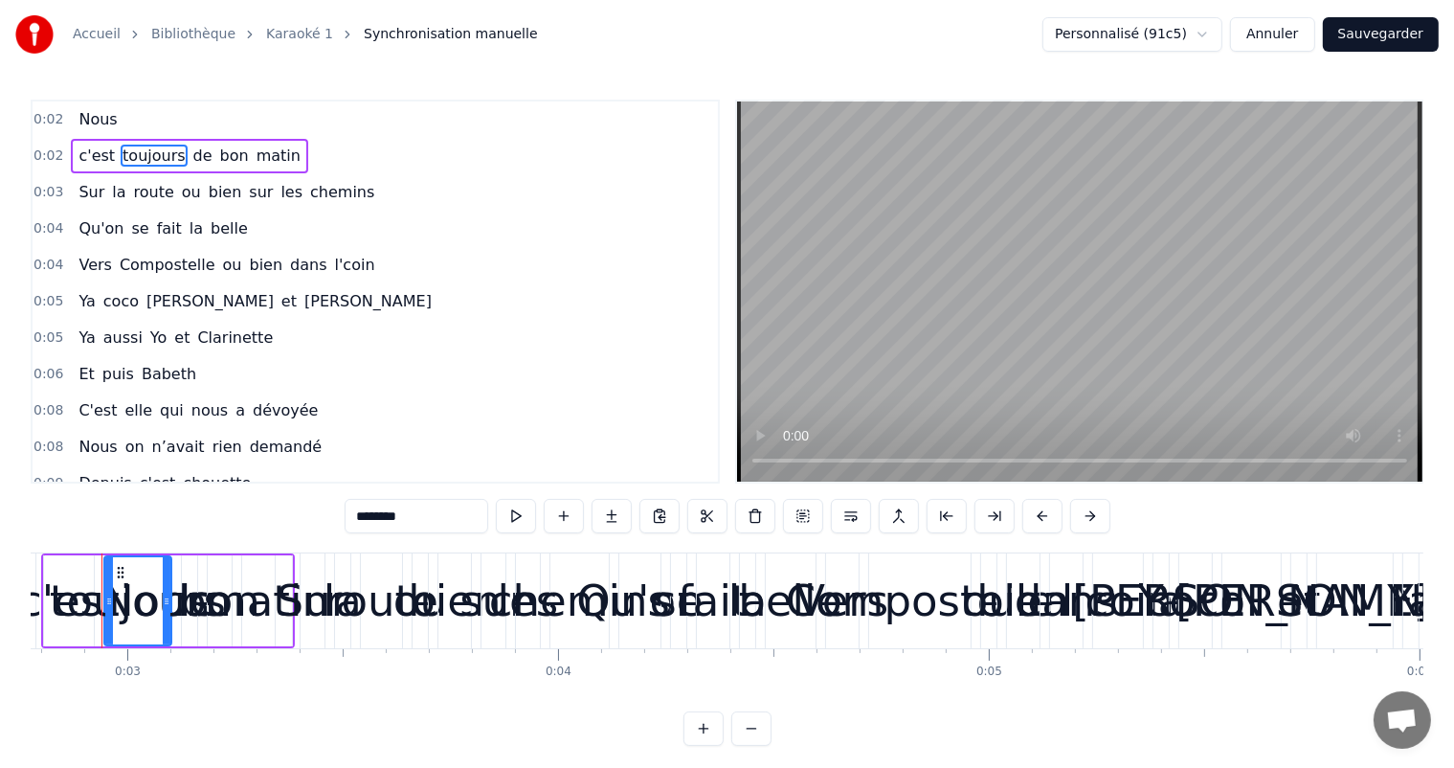
scroll to position [0, 1170]
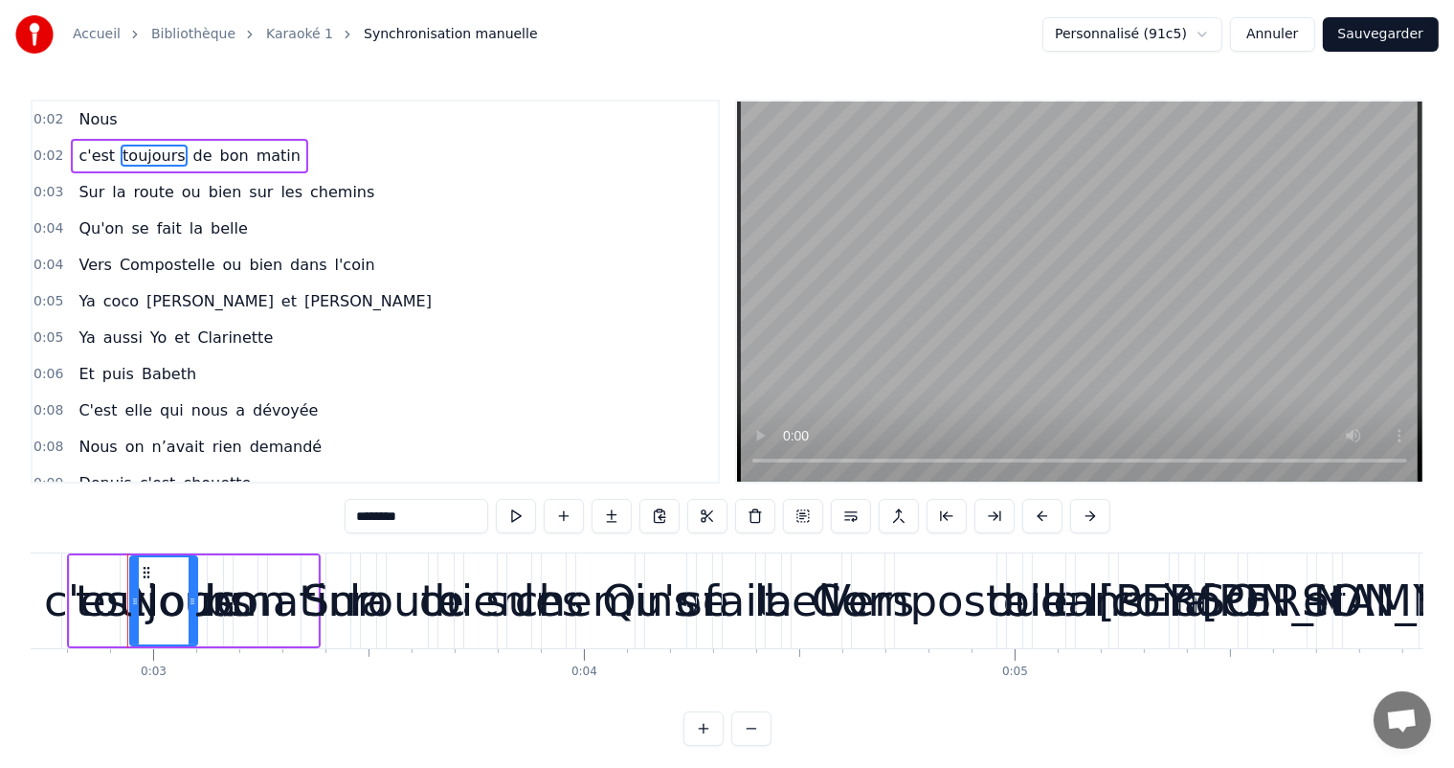
click at [54, 152] on span "0:02" at bounding box center [49, 155] width 30 height 19
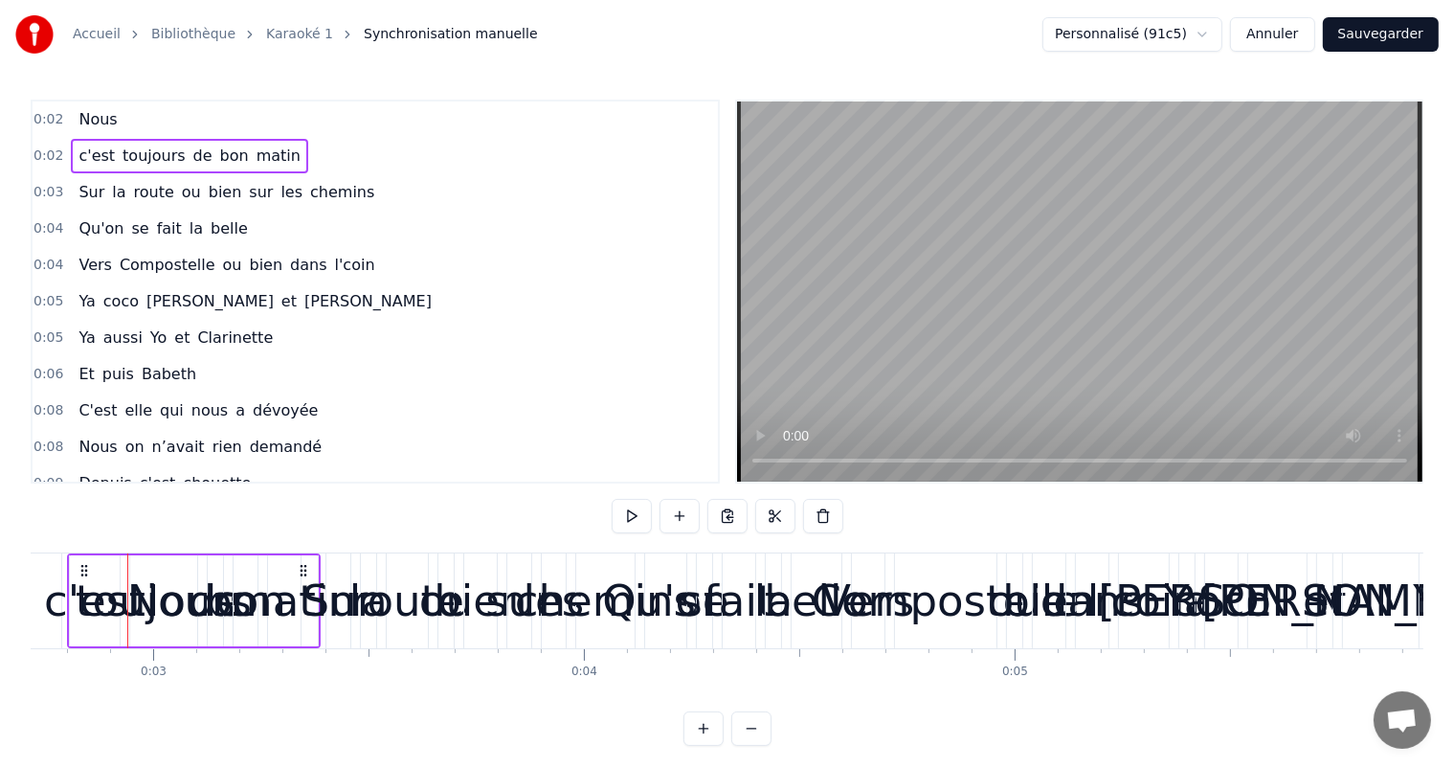
scroll to position [0, 1110]
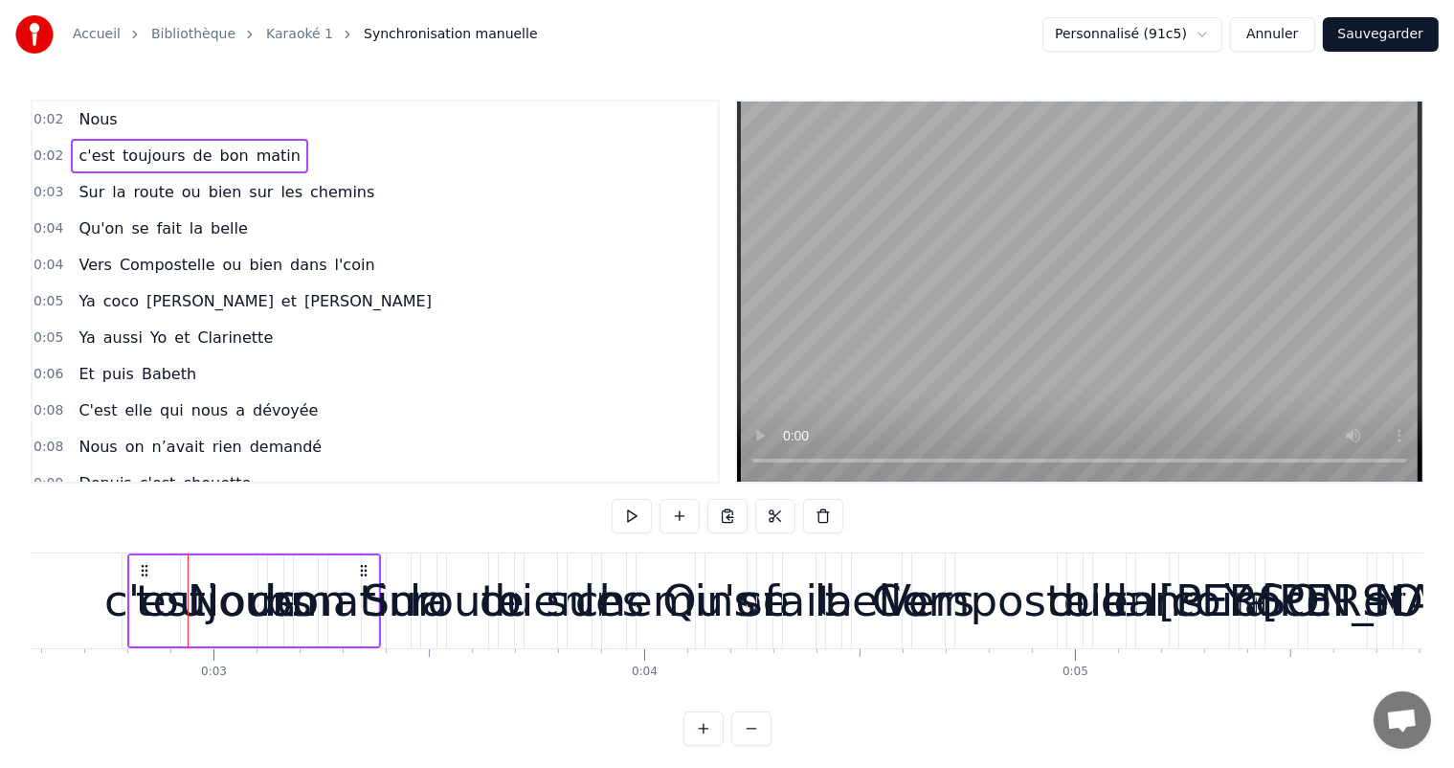
click at [54, 152] on span "0:02" at bounding box center [49, 155] width 30 height 19
click at [777, 518] on button at bounding box center [775, 516] width 40 height 34
click at [820, 513] on button at bounding box center [823, 516] width 40 height 34
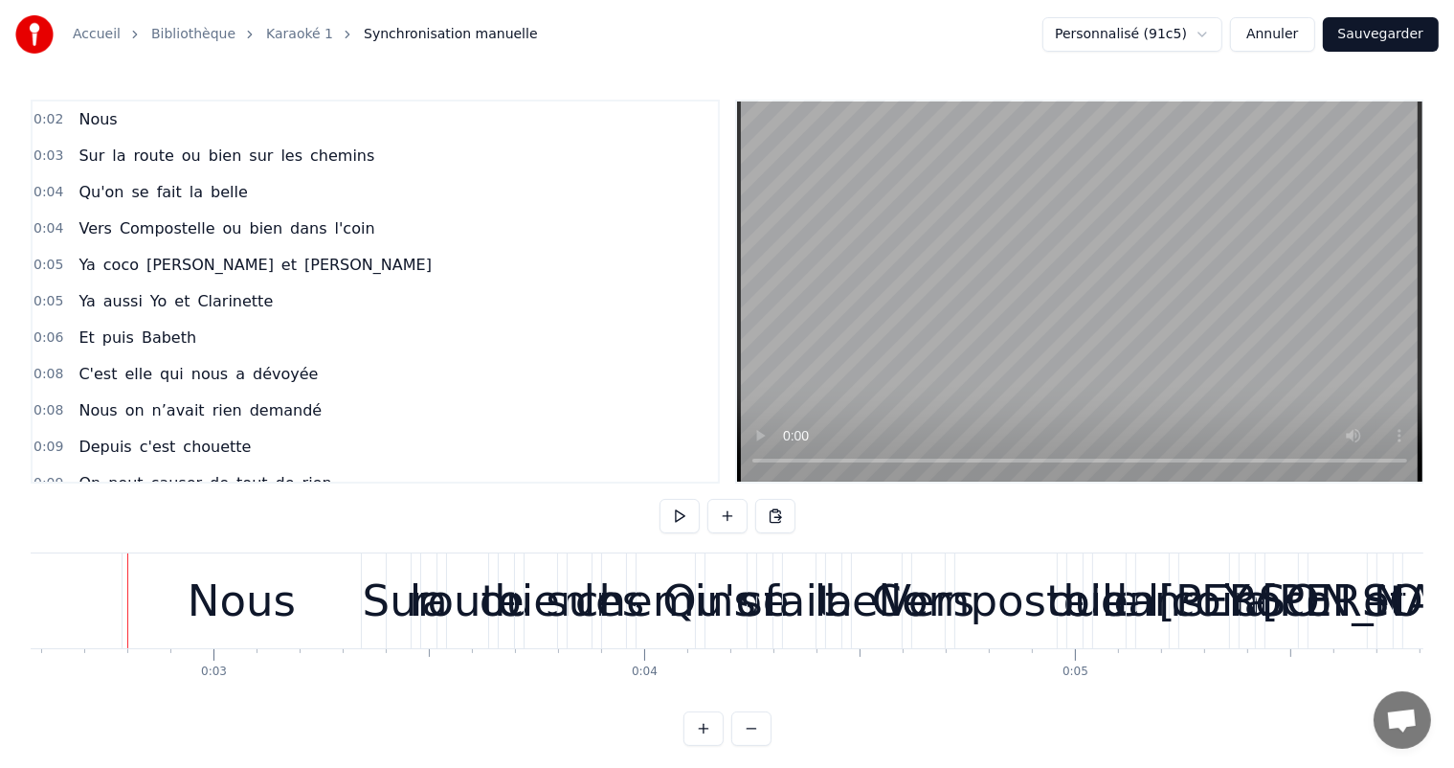
click at [1286, 39] on button "Annuler" at bounding box center [1272, 34] width 84 height 34
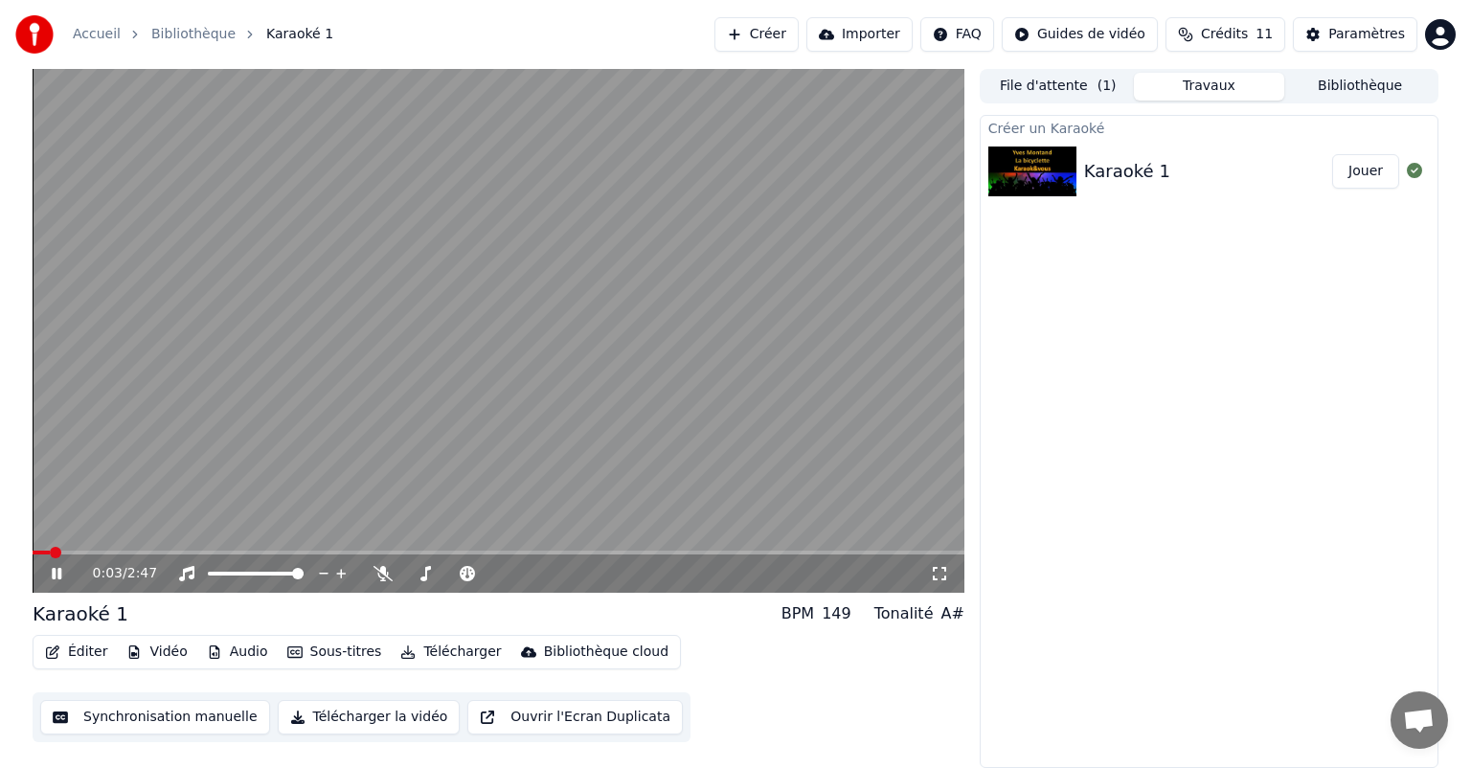
click at [209, 713] on button "Synchronisation manuelle" at bounding box center [155, 717] width 230 height 34
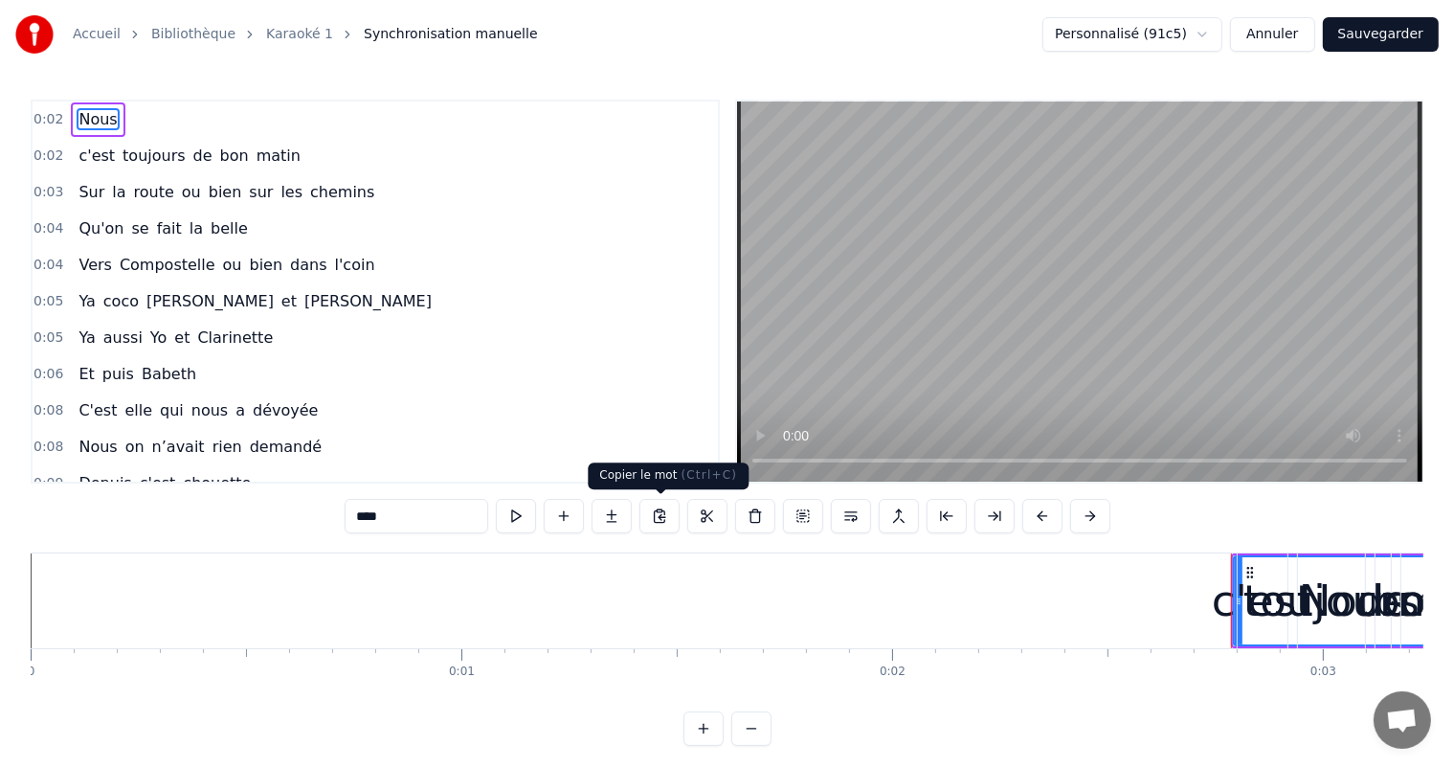
click at [660, 518] on button at bounding box center [660, 516] width 40 height 34
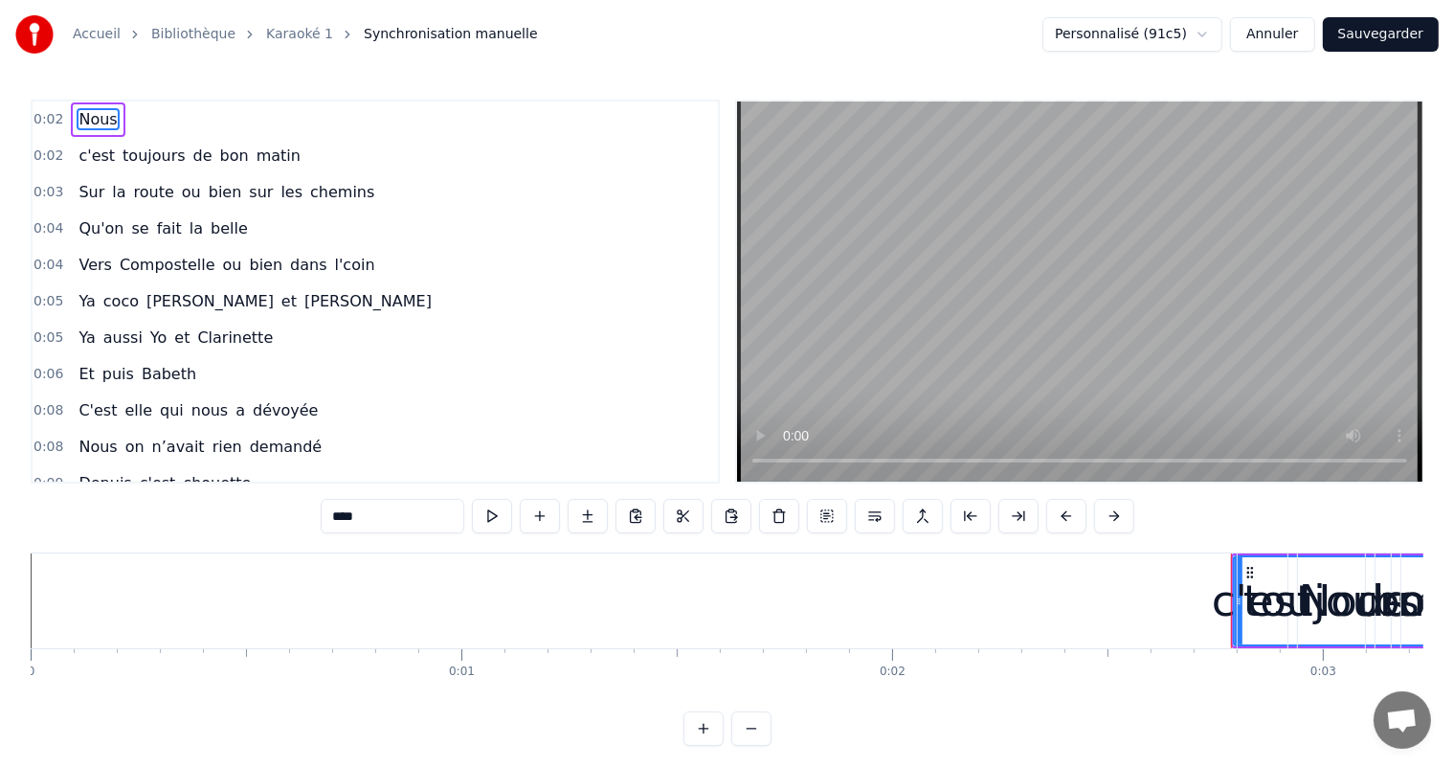
click at [77, 154] on span "c'est" at bounding box center [97, 156] width 40 height 22
type input "*****"
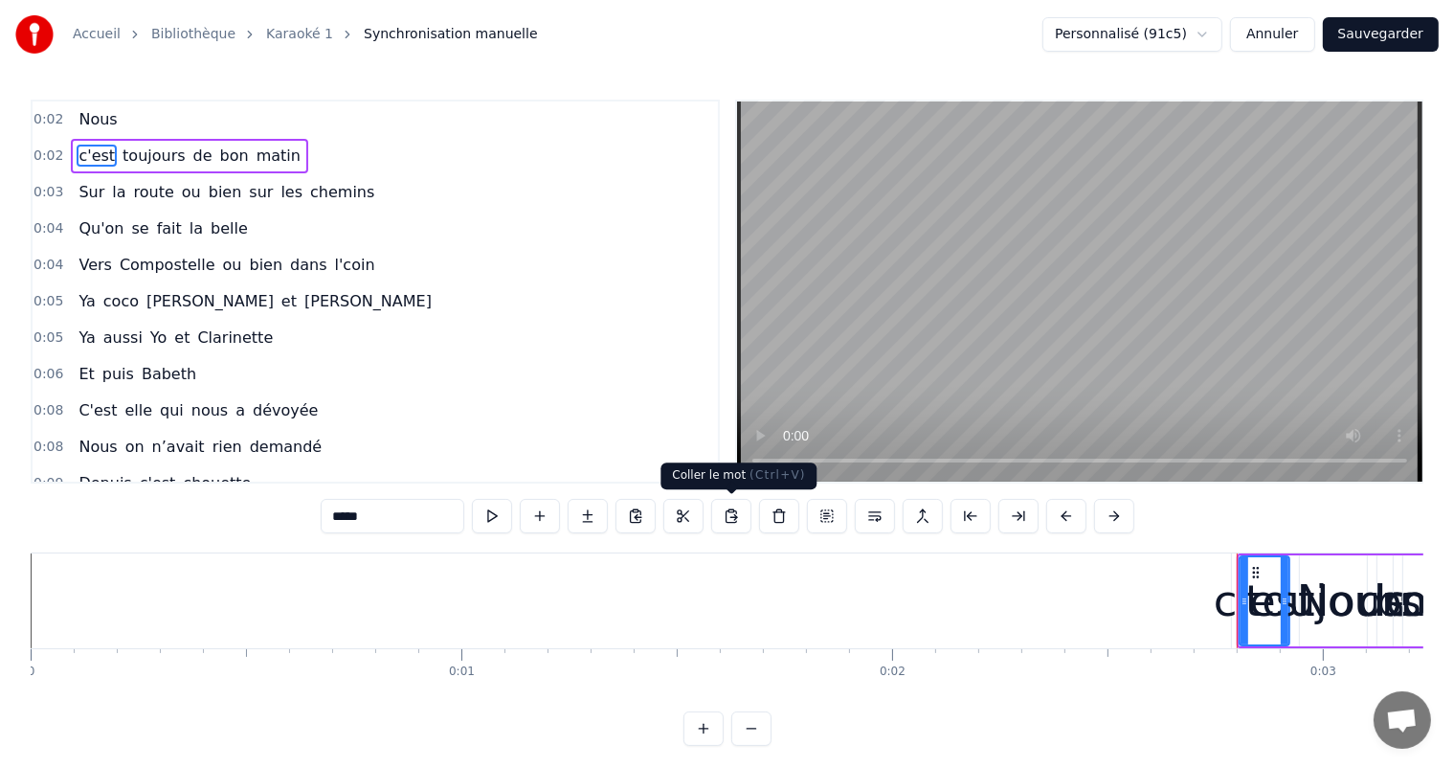
click at [735, 524] on button at bounding box center [731, 516] width 40 height 34
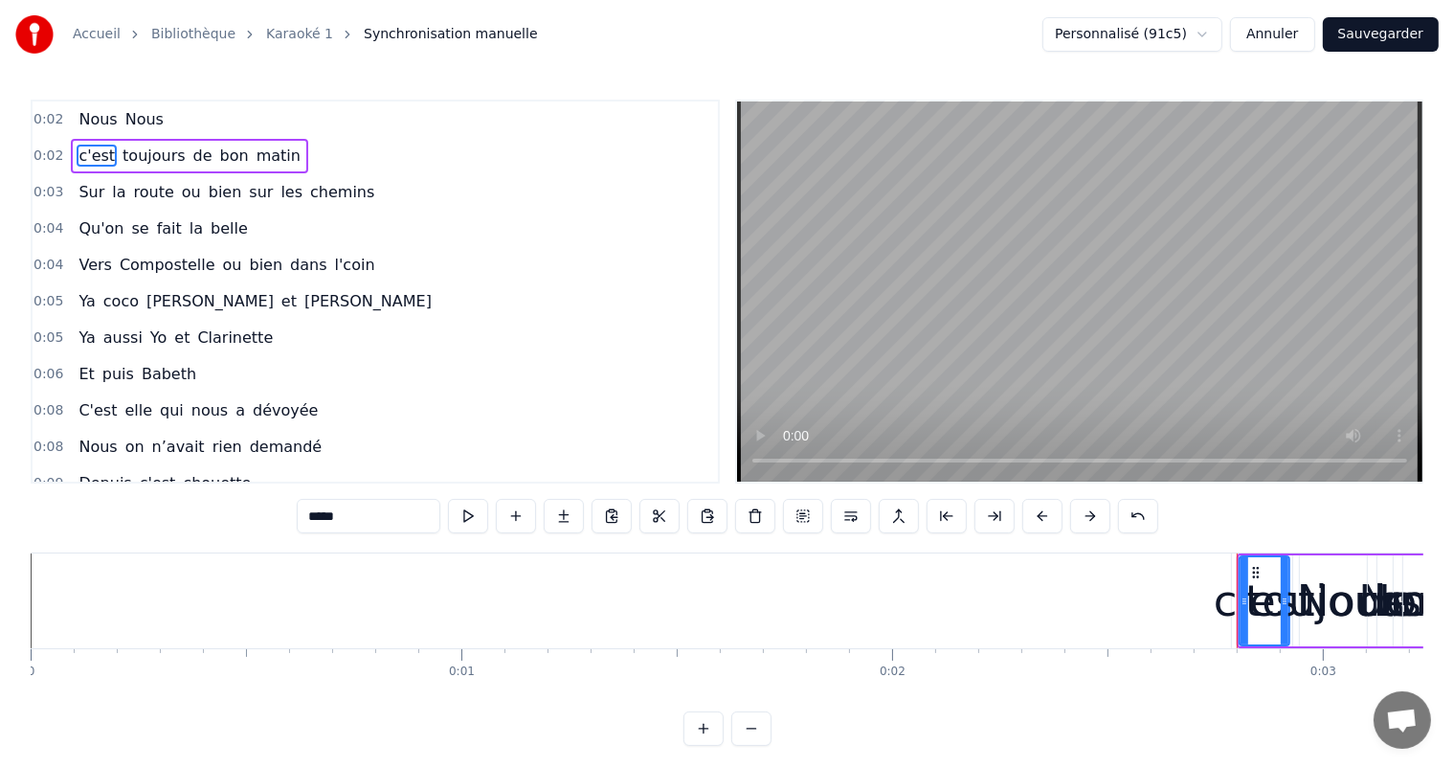
click at [71, 156] on div "c'est toujours de bon matin" at bounding box center [189, 156] width 237 height 34
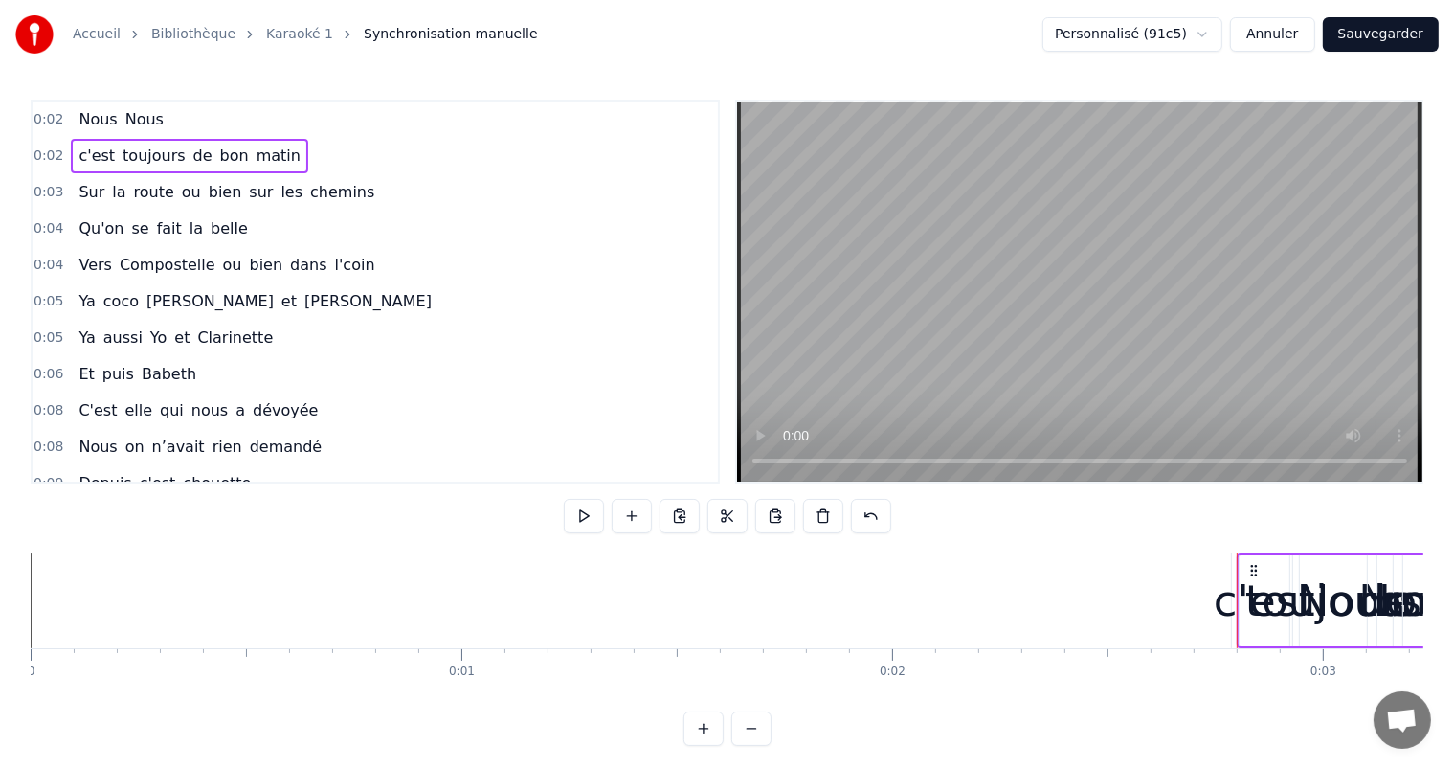
click at [1297, 38] on button "Annuler" at bounding box center [1272, 34] width 84 height 34
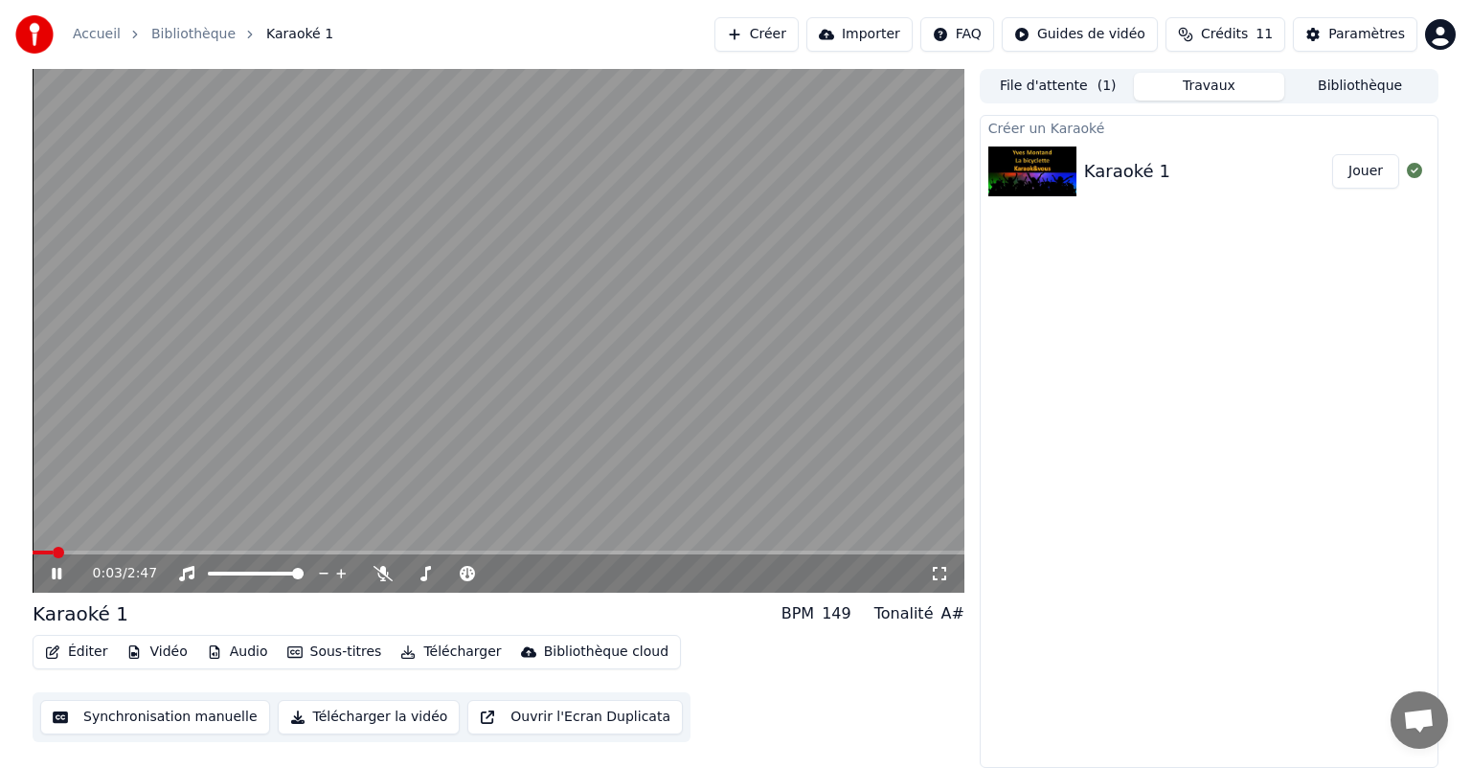
click at [1112, 161] on div "Karaoké 1" at bounding box center [1127, 171] width 86 height 27
click at [54, 567] on div "0:05 / 2:47" at bounding box center [499, 573] width 932 height 38
click at [54, 573] on icon at bounding box center [57, 573] width 10 height 11
click at [1375, 169] on button "Jouer" at bounding box center [1365, 171] width 67 height 34
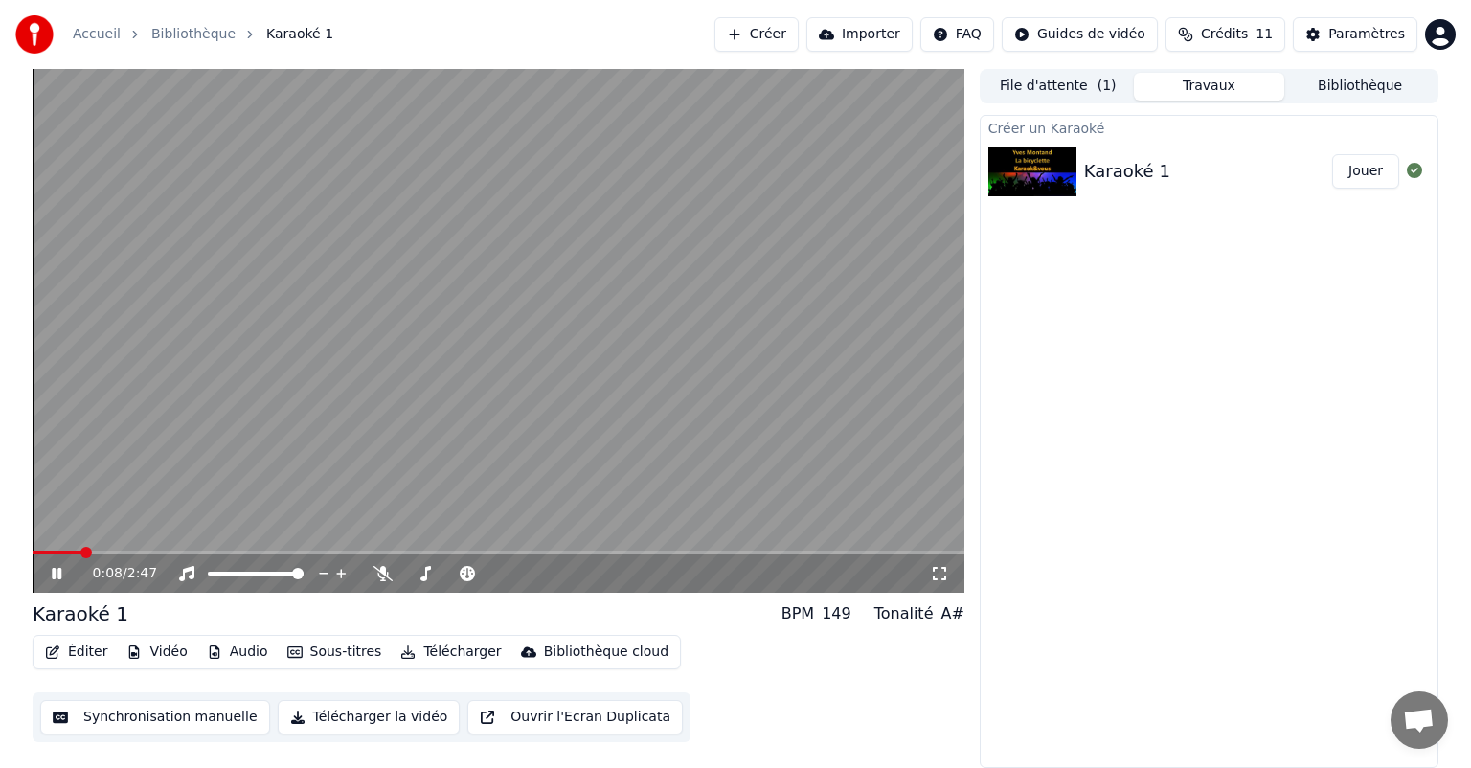
click at [839, 482] on video at bounding box center [499, 331] width 932 height 524
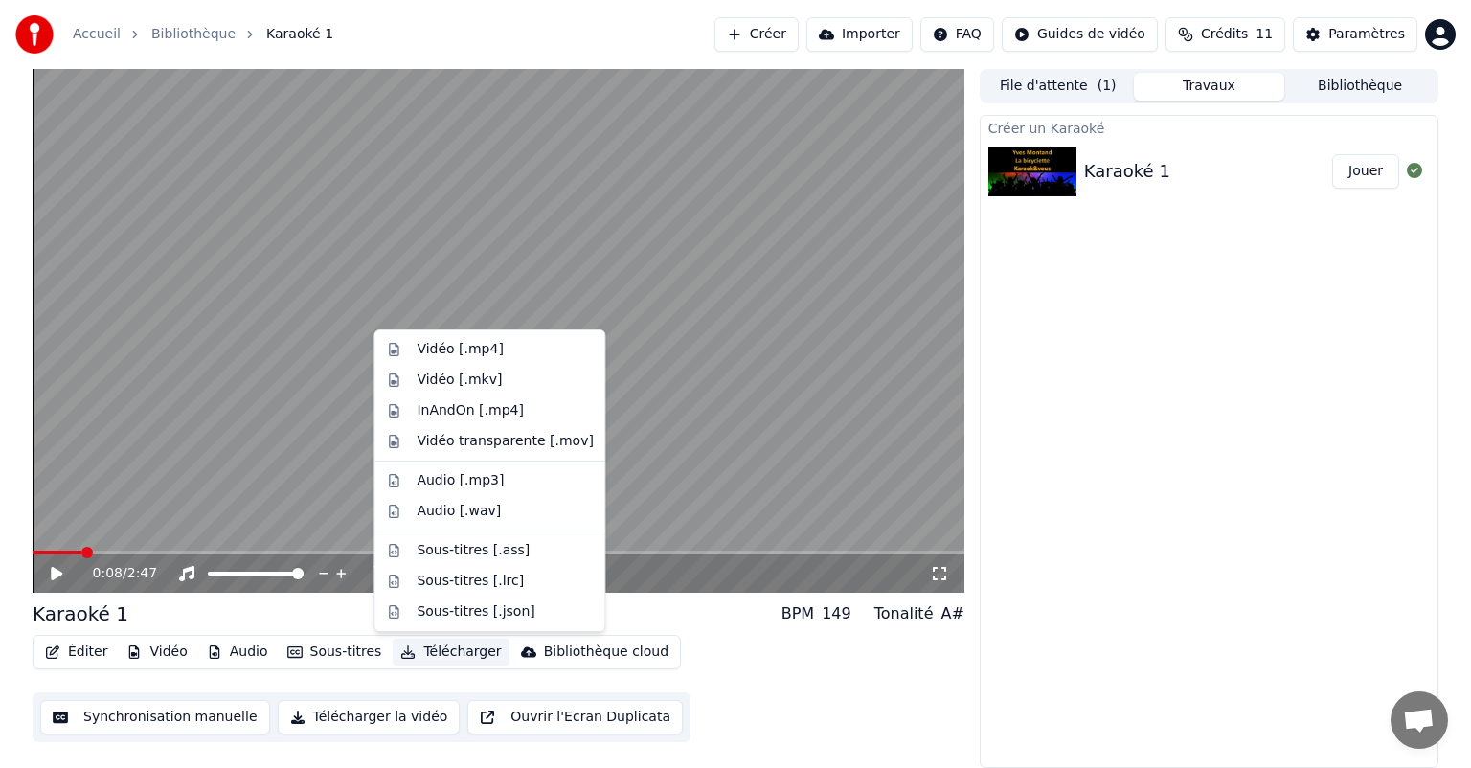
click at [427, 652] on button "Télécharger" at bounding box center [451, 652] width 116 height 27
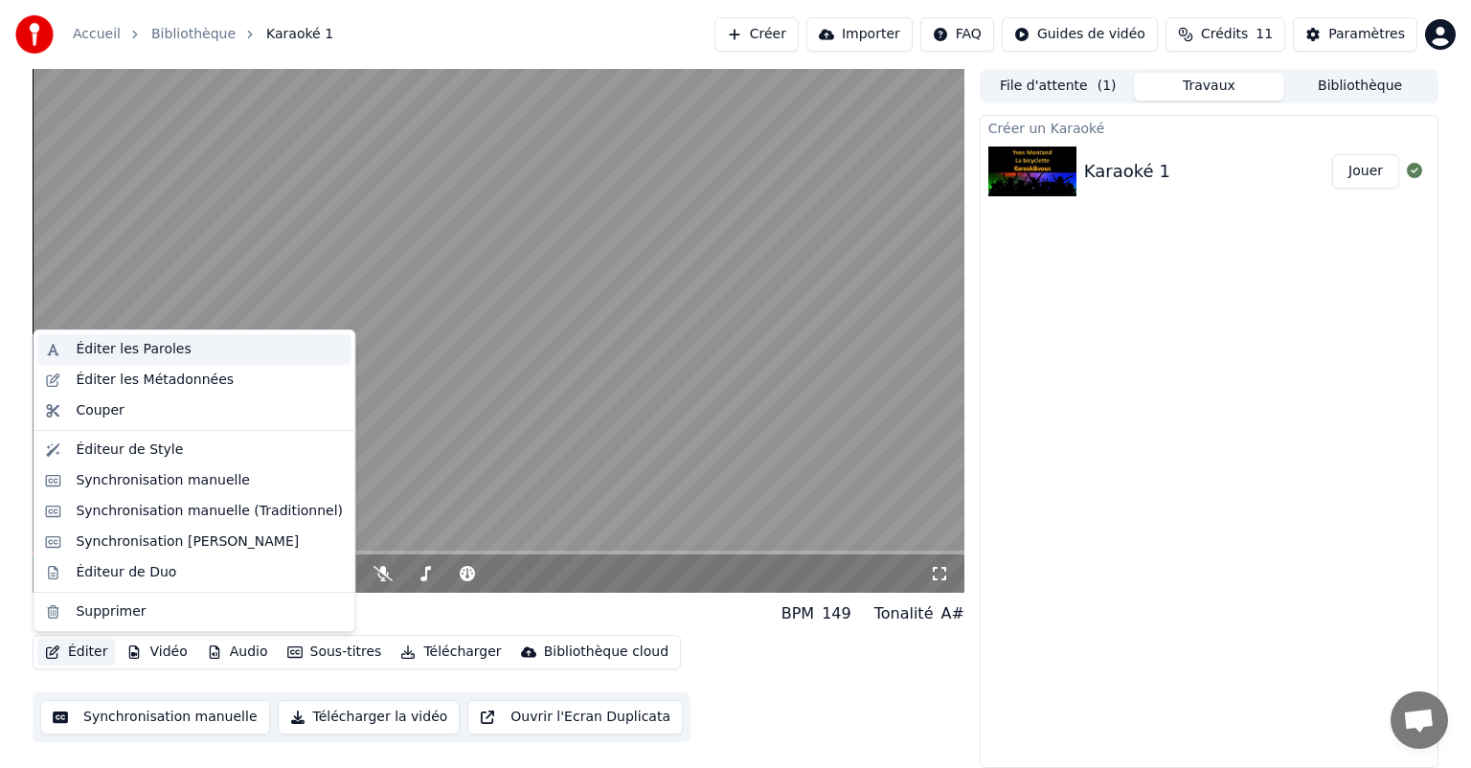
click at [149, 352] on div "Éditer les Paroles" at bounding box center [133, 349] width 115 height 19
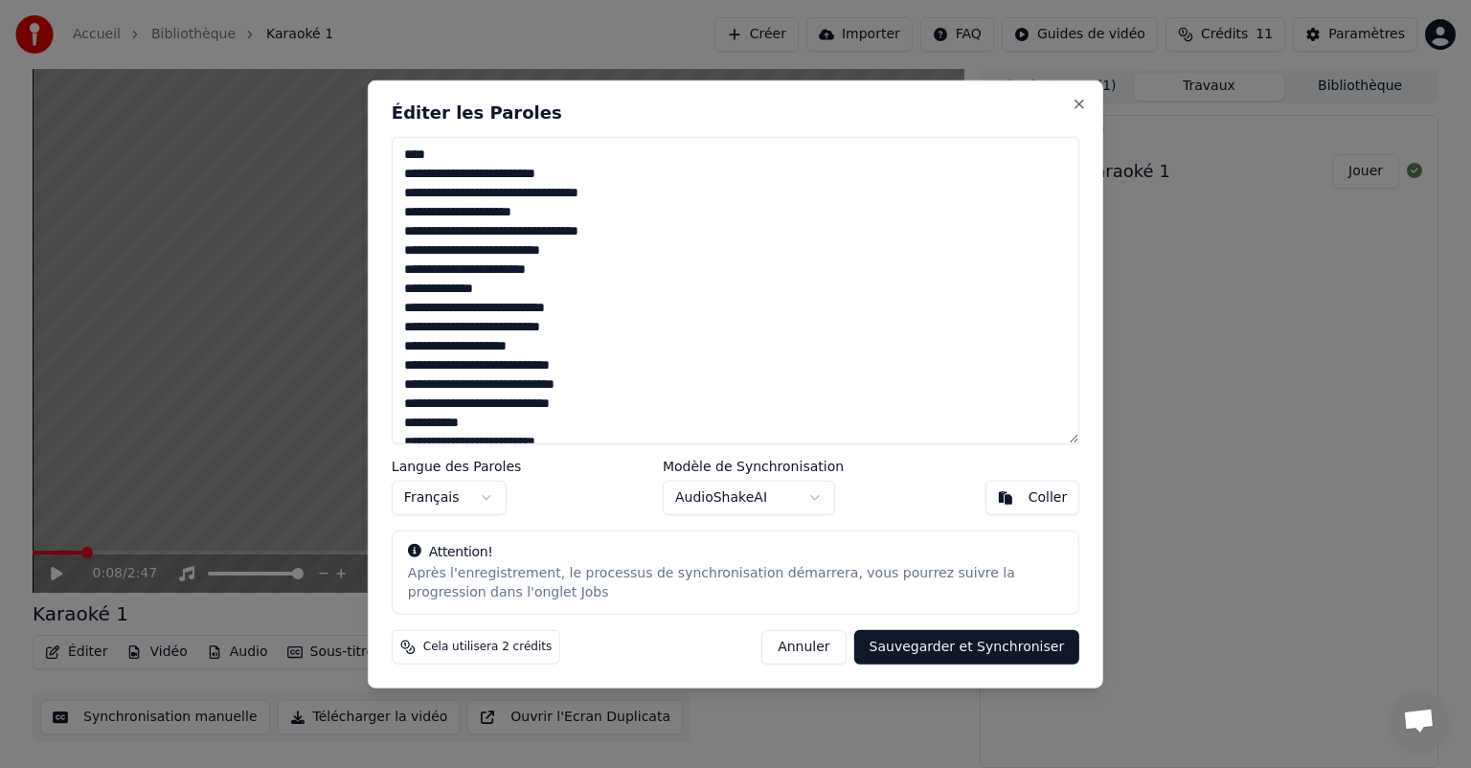
click at [404, 176] on textarea at bounding box center [735, 290] width 687 height 307
drag, startPoint x: 437, startPoint y: 178, endPoint x: 450, endPoint y: 176, distance: 13.5
click at [437, 177] on textarea at bounding box center [735, 290] width 687 height 307
drag, startPoint x: 447, startPoint y: 156, endPoint x: 388, endPoint y: 150, distance: 59.6
click at [388, 150] on div "Éditer les Paroles Langue des Paroles Français Modèle de Synchronisation AudioS…" at bounding box center [735, 384] width 735 height 608
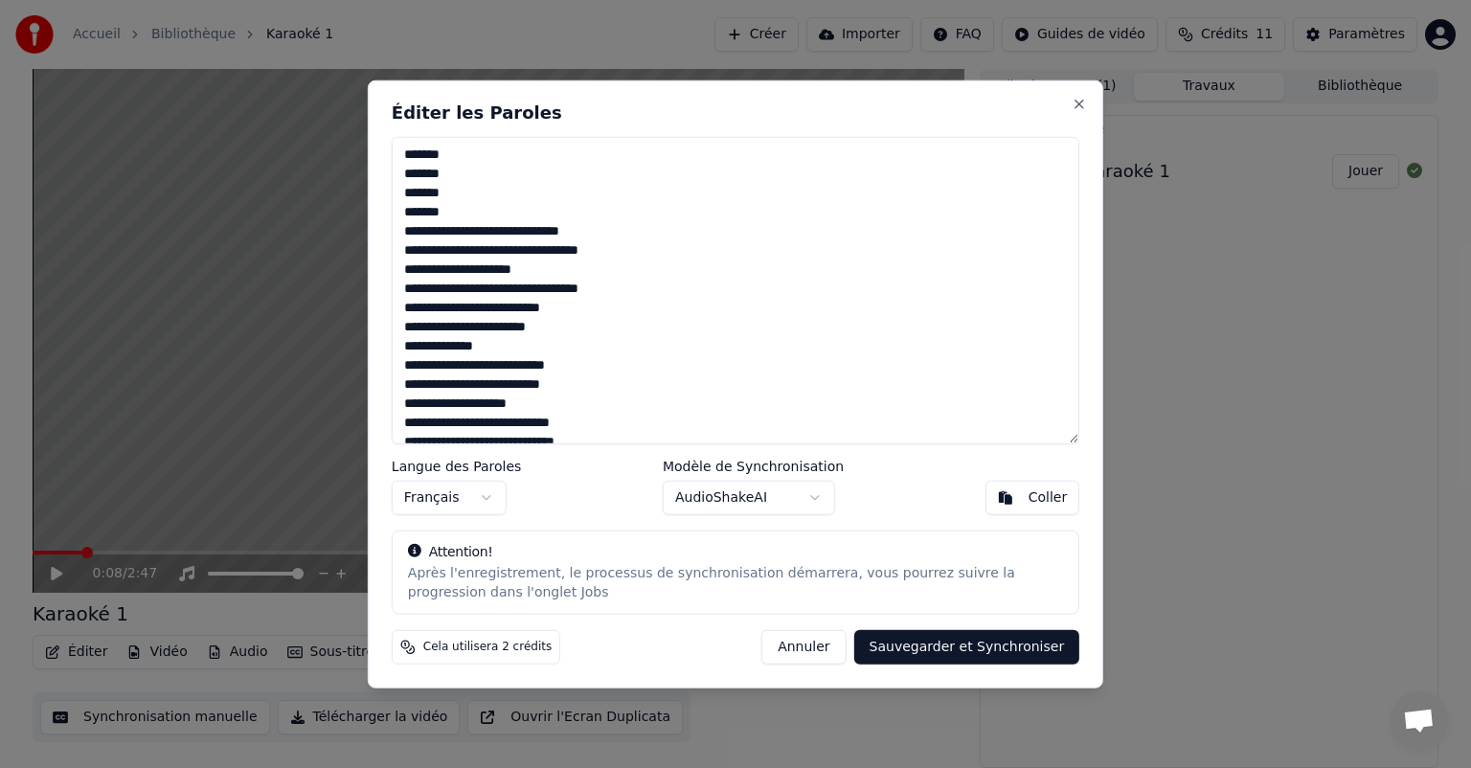
type textarea "**********"
click at [966, 647] on button "Sauvegarder et Synchroniser" at bounding box center [967, 646] width 226 height 34
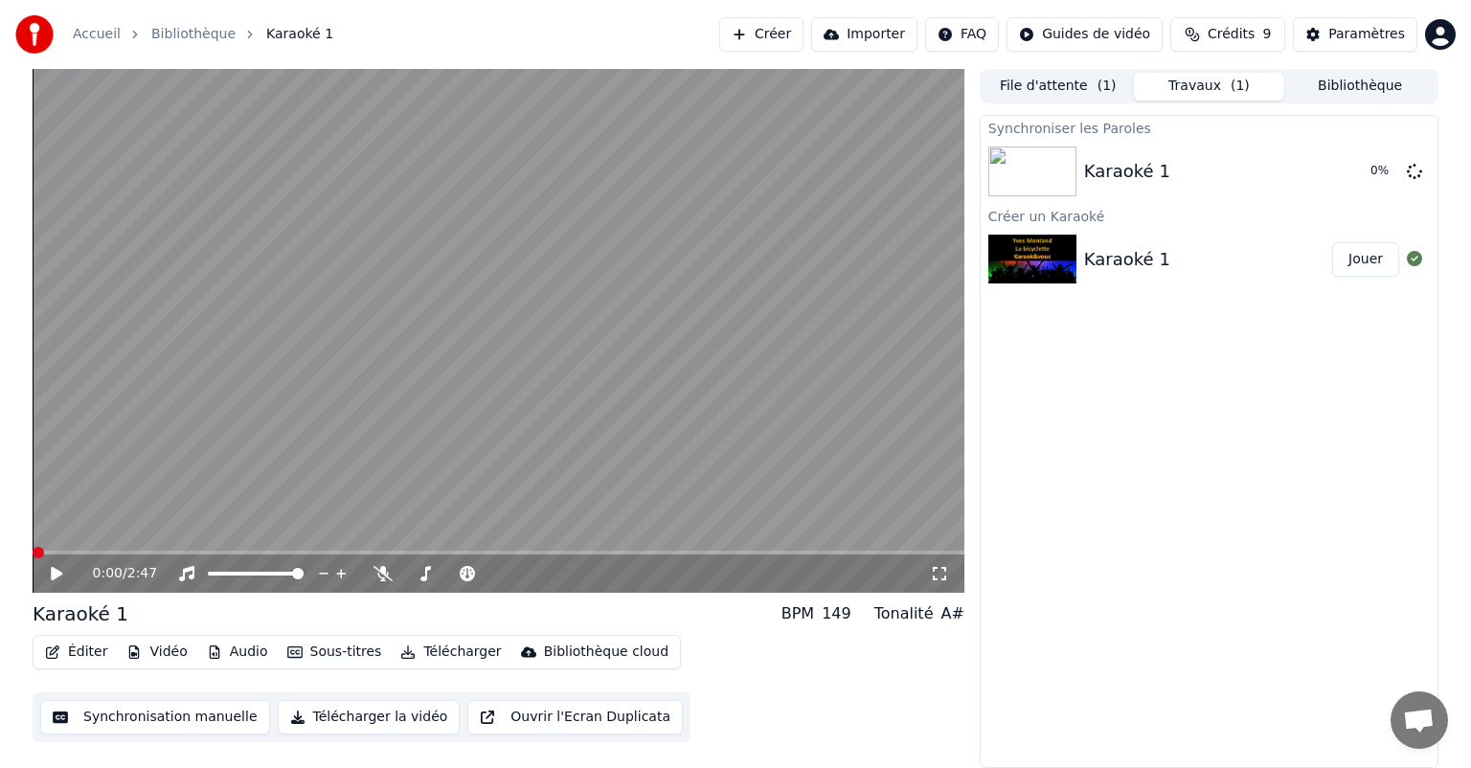
click at [33, 547] on span at bounding box center [38, 552] width 11 height 11
click at [59, 572] on icon at bounding box center [57, 573] width 10 height 11
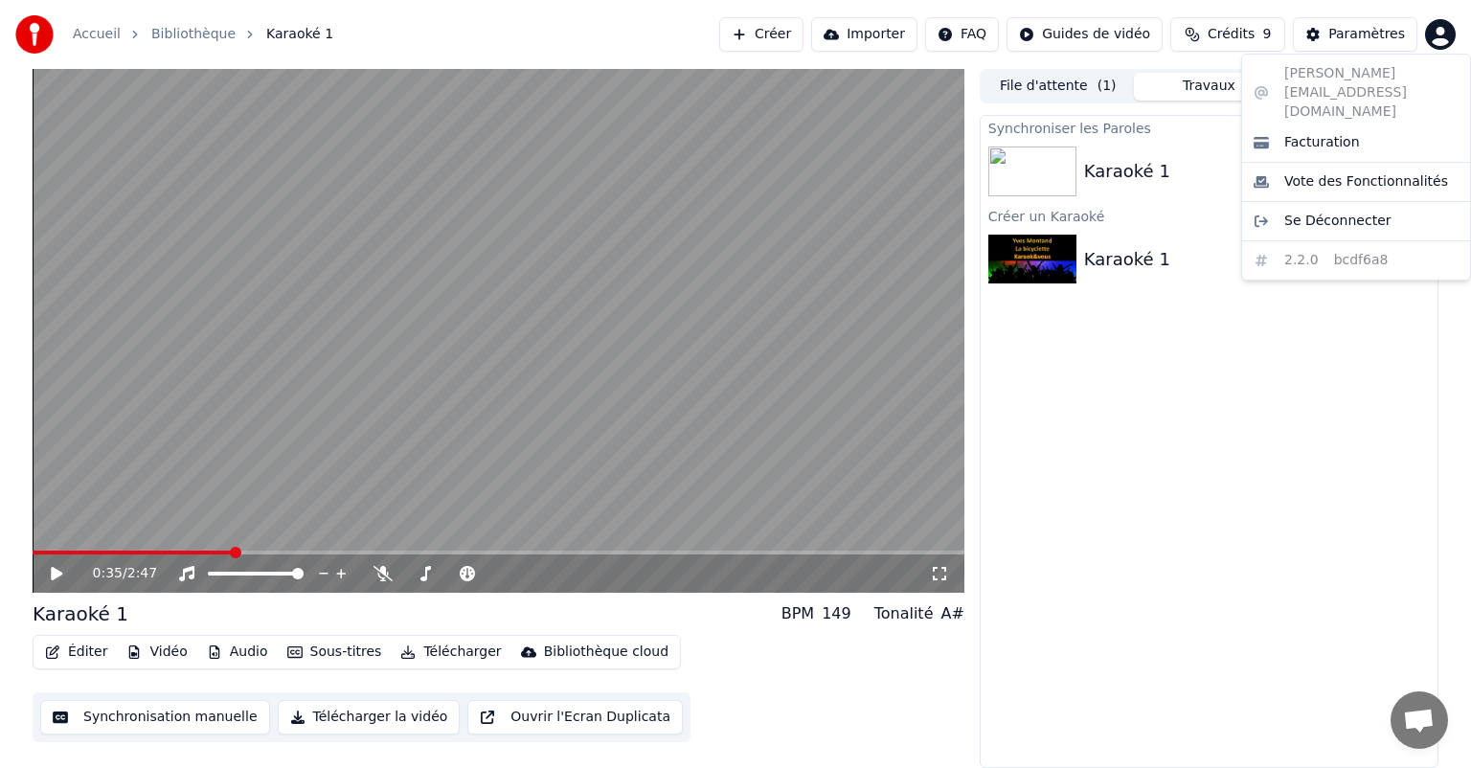
click at [1434, 34] on html "Accueil Bibliothèque Karaoké 1 Créer Importer FAQ Guides de vidéo Crédits 9 Par…" at bounding box center [735, 384] width 1471 height 768
